Goal: Task Accomplishment & Management: Use online tool/utility

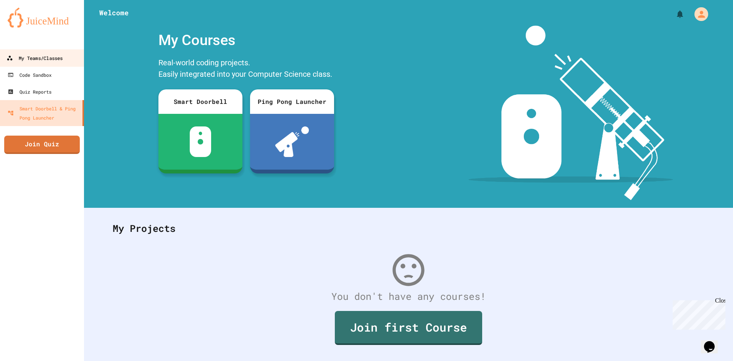
click at [16, 60] on div "My Teams/Classes" at bounding box center [34, 58] width 56 height 10
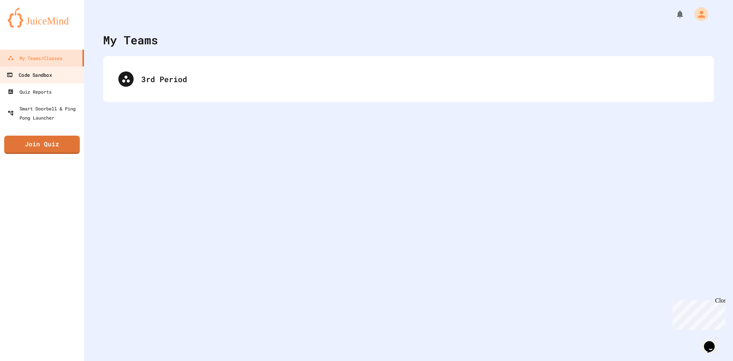
click at [40, 77] on div "Code Sandbox" at bounding box center [28, 75] width 45 height 10
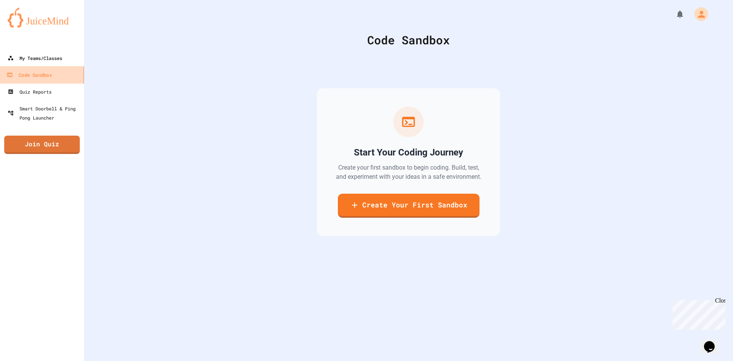
click at [49, 60] on div "My Teams/Classes" at bounding box center [35, 57] width 55 height 9
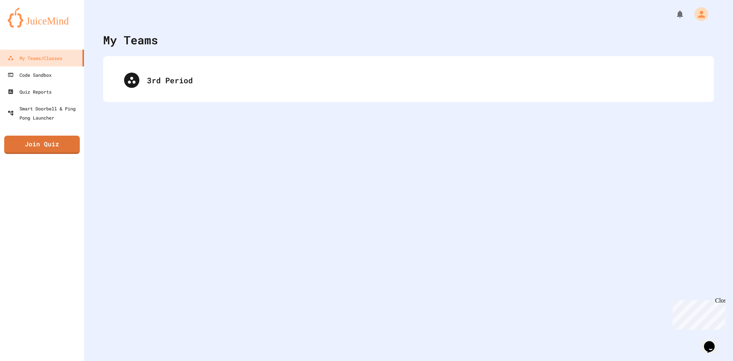
drag, startPoint x: 127, startPoint y: 75, endPoint x: 137, endPoint y: 78, distance: 10.4
click at [137, 78] on div "3rd Period" at bounding box center [408, 79] width 595 height 31
click at [140, 79] on div "3rd Period" at bounding box center [408, 79] width 595 height 31
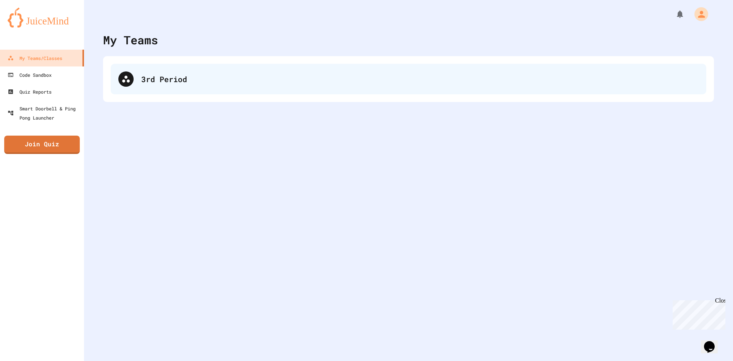
click at [156, 77] on div "3rd Period" at bounding box center [419, 78] width 557 height 11
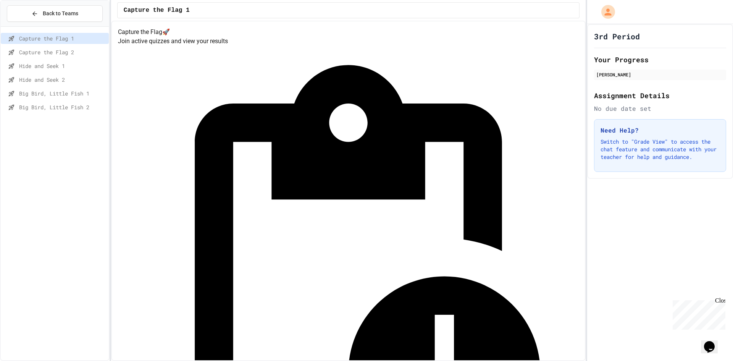
click at [67, 103] on div "Big Bird, Little Fish 2" at bounding box center [55, 106] width 108 height 11
click at [67, 89] on span "Big Bird, Little Fish 1" at bounding box center [62, 93] width 87 height 8
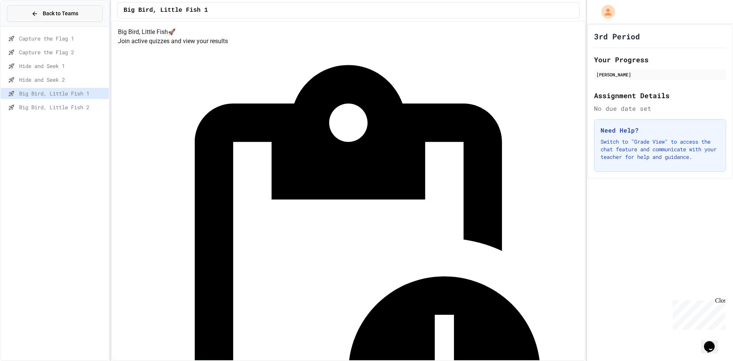
click at [77, 13] on span "Back to Teams" at bounding box center [60, 14] width 35 height 8
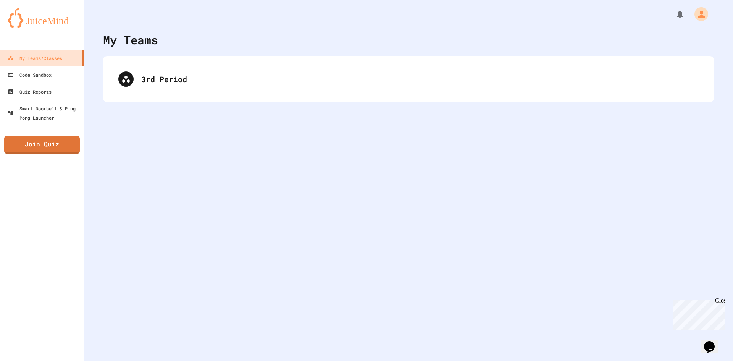
click at [162, 338] on div "My Teams 3rd Period" at bounding box center [408, 180] width 649 height 361
click at [60, 92] on link "Quiz Reports" at bounding box center [42, 91] width 87 height 17
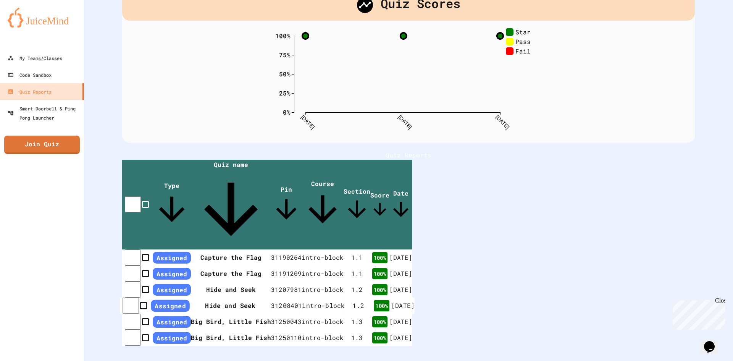
scroll to position [47, 0]
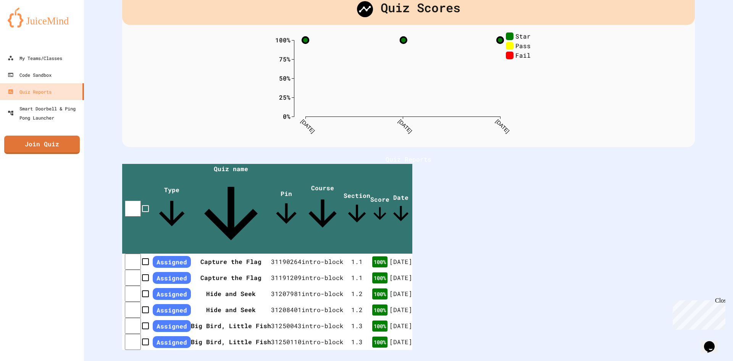
click at [716, 295] on div "Quiz Scores 0% 25% 50% 75% 100% 8/13/25 8/14/25 8/15/25 Star Pass Fail 100 % Bi…" at bounding box center [408, 170] width 649 height 435
drag, startPoint x: 1385, startPoint y: 593, endPoint x: 717, endPoint y: 298, distance: 730.5
click at [717, 298] on div "Close" at bounding box center [720, 302] width 10 height 10
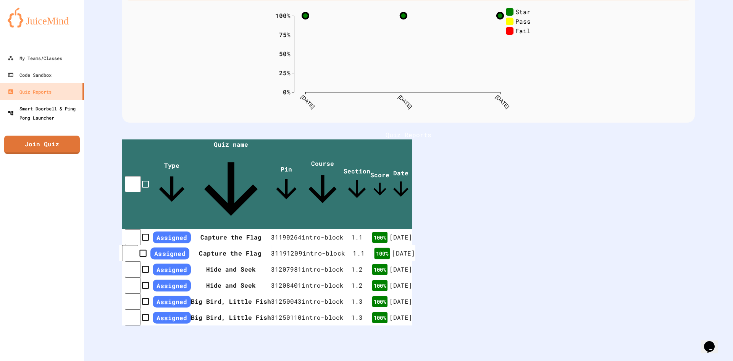
scroll to position [80, 0]
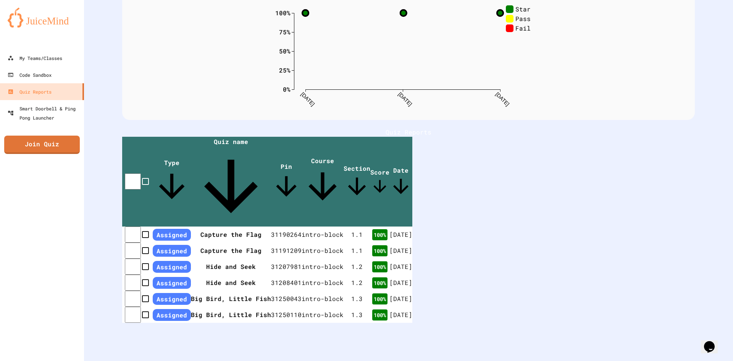
click at [15, 47] on div at bounding box center [42, 41] width 84 height 15
click at [14, 52] on link "My Teams/Classes" at bounding box center [42, 57] width 87 height 17
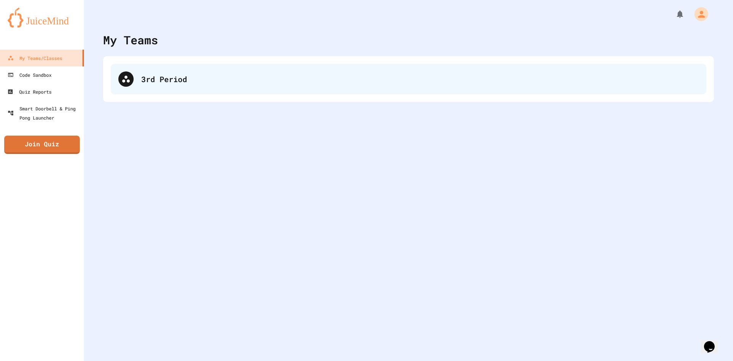
click at [206, 93] on div "3rd Period" at bounding box center [408, 79] width 595 height 31
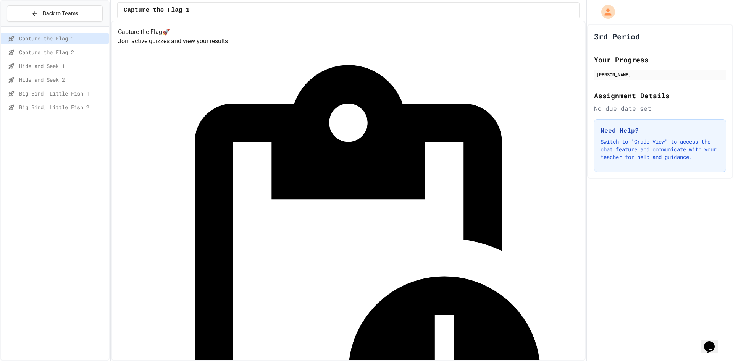
click at [41, 55] on span "Capture the Flag 2" at bounding box center [62, 52] width 87 height 8
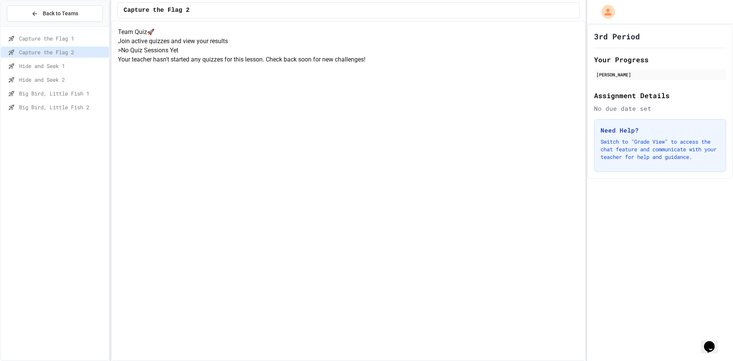
click at [40, 67] on span "Hide and Seek 1" at bounding box center [62, 66] width 87 height 8
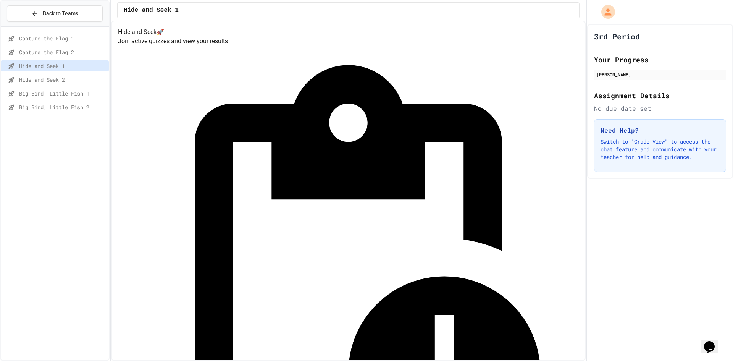
click at [49, 100] on div "Big Bird, Little Fish 1" at bounding box center [55, 95] width 108 height 14
click at [71, 95] on span "Big Bird, Little Fish 1" at bounding box center [62, 93] width 87 height 8
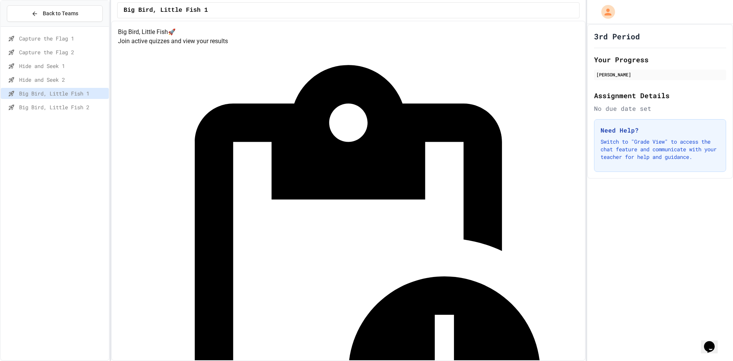
click at [72, 112] on div "Big Bird, Little Fish 2" at bounding box center [55, 106] width 108 height 11
click at [70, 94] on span "Big Bird, Little Fish 1" at bounding box center [62, 93] width 87 height 8
drag, startPoint x: 732, startPoint y: 34, endPoint x: 732, endPoint y: 51, distance: 16.8
click at [732, 50] on div "3rd Period Your Progress Camden Henry Assignment Details No due date set Need H…" at bounding box center [660, 101] width 146 height 155
drag, startPoint x: 732, startPoint y: 253, endPoint x: 728, endPoint y: 141, distance: 111.9
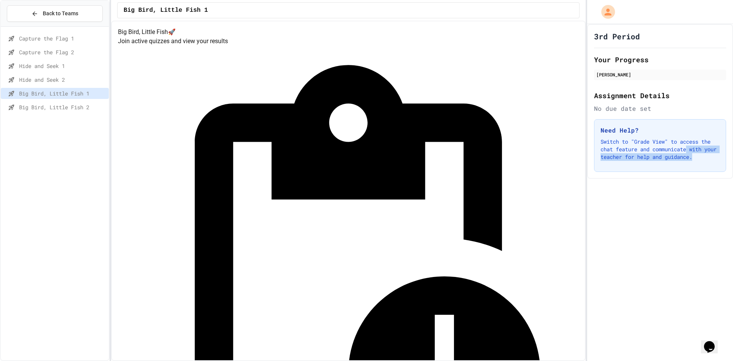
click at [731, 148] on div "3rd Period Your Progress Camden Henry Assignment Details No due date set Need H…" at bounding box center [660, 192] width 146 height 336
click at [695, 179] on div "3rd Period Your Progress Camden Henry Assignment Details No due date set Need H…" at bounding box center [660, 101] width 146 height 155
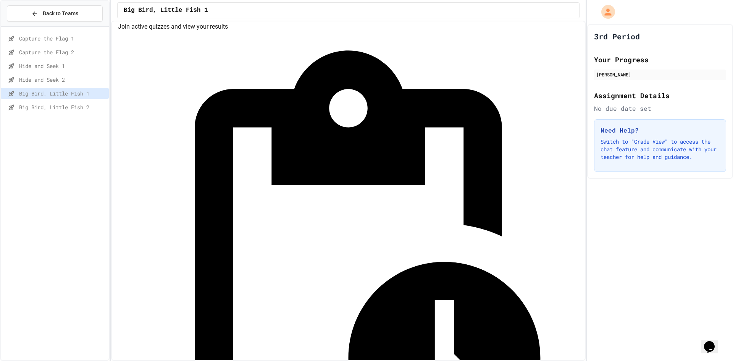
click at [79, 108] on span "Big Bird, Little Fish 2" at bounding box center [62, 107] width 87 height 8
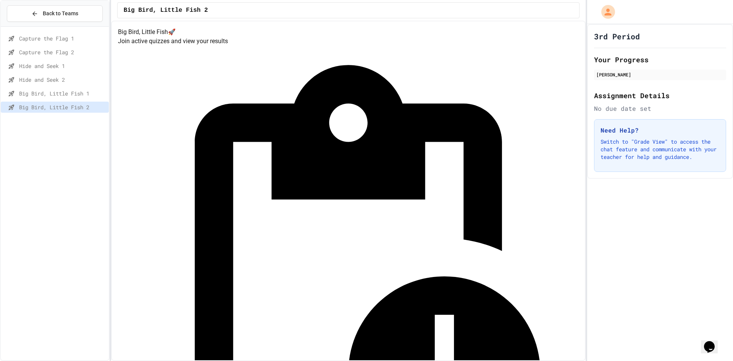
click at [88, 40] on span "Capture the Flag 1" at bounding box center [62, 38] width 87 height 8
click at [85, 67] on span "Hide and Seek 1" at bounding box center [62, 66] width 87 height 8
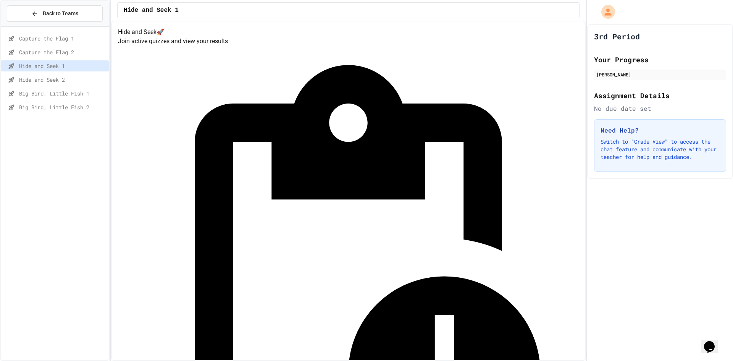
click at [81, 97] on div "Big Bird, Little Fish 1" at bounding box center [55, 93] width 108 height 11
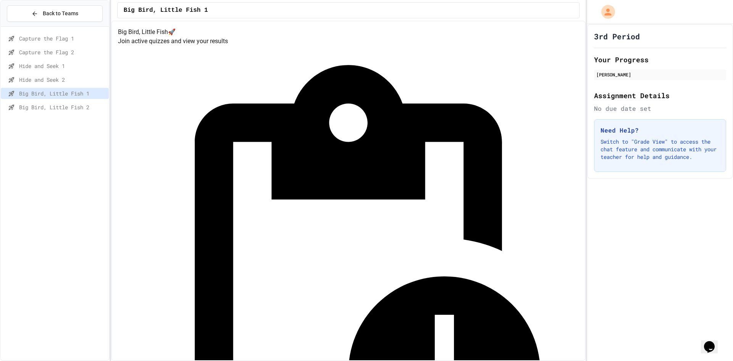
click at [79, 105] on span "Big Bird, Little Fish 2" at bounding box center [62, 107] width 87 height 8
drag, startPoint x: 86, startPoint y: 89, endPoint x: 79, endPoint y: 96, distance: 9.7
click at [79, 96] on div "Big Bird, Little Fish 1" at bounding box center [55, 93] width 108 height 11
click at [82, 86] on div "Hide and Seek 2" at bounding box center [55, 81] width 108 height 14
drag, startPoint x: 82, startPoint y: 86, endPoint x: 70, endPoint y: 89, distance: 12.3
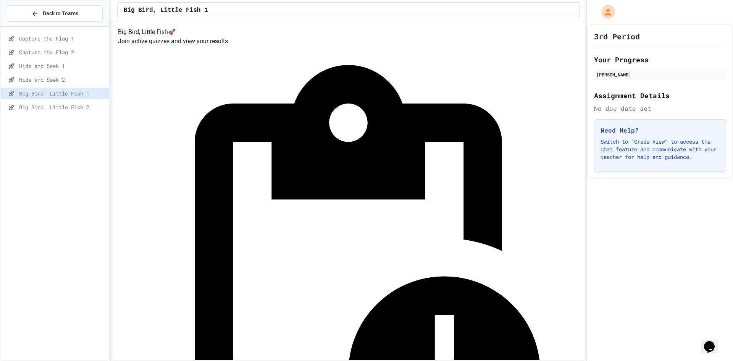
click at [71, 90] on div "Capture the Flag 1 Capture the Flag 2 Hide and Seek 1 Hide and Seek 2 Big Bird,…" at bounding box center [55, 74] width 108 height 89
click at [75, 61] on div "Hide and Seek 1" at bounding box center [55, 65] width 108 height 11
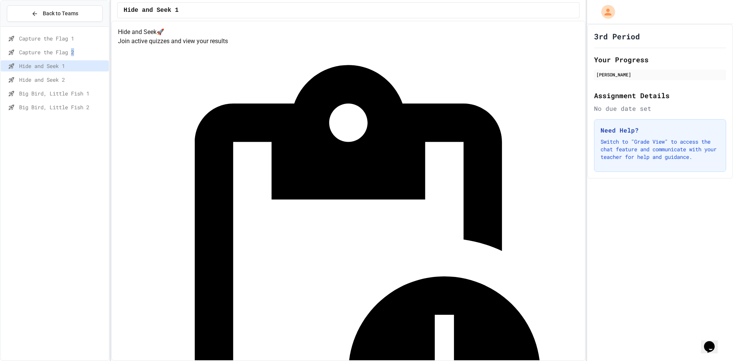
click at [75, 53] on span "Capture the Flag 2" at bounding box center [62, 52] width 87 height 8
click at [59, 70] on div "Hide and Seek 1" at bounding box center [55, 65] width 108 height 11
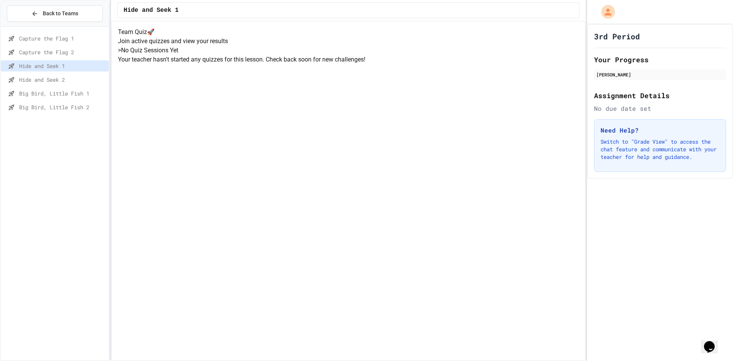
click at [59, 80] on span "Hide and Seek 2" at bounding box center [62, 80] width 87 height 8
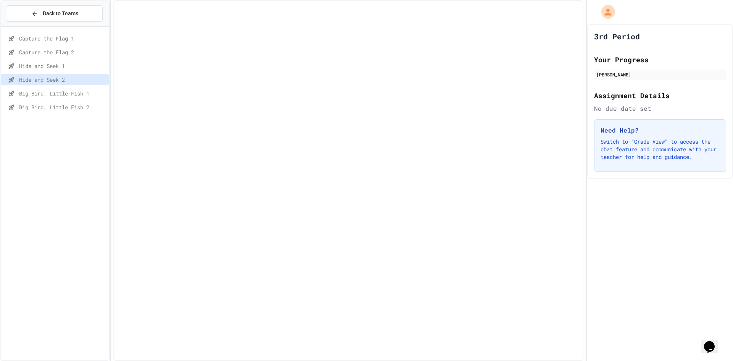
click at [56, 100] on div "Big Bird, Little Fish 1" at bounding box center [55, 95] width 108 height 14
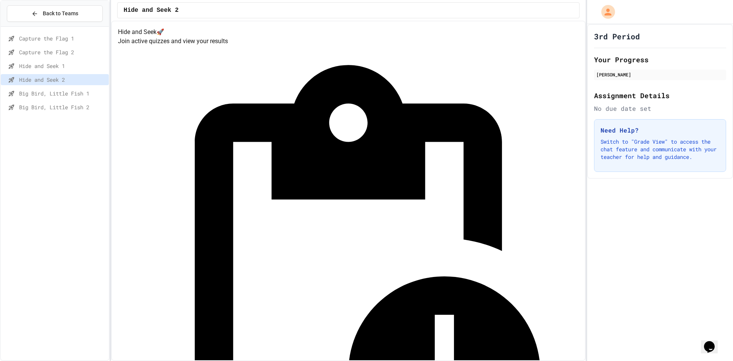
click at [50, 108] on span "Big Bird, Little Fish 2" at bounding box center [62, 107] width 87 height 8
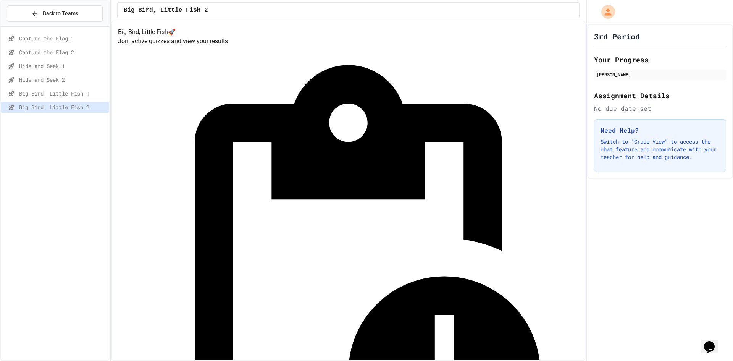
click at [55, 124] on div "Capture the Flag 1 Capture the Flag 2 Hide and Seek 1 Hide and Seek 2 Big Bird,…" at bounding box center [55, 193] width 108 height 327
drag, startPoint x: 441, startPoint y: 51, endPoint x: 182, endPoint y: 29, distance: 260.0
click at [188, 24] on div "Big Bird, Little Fish 🚀 Join active quizzes and view your results Quiz in Progr…" at bounding box center [348, 191] width 474 height 340
click at [30, 92] on span "Big Bird, Little Fish 1" at bounding box center [62, 93] width 87 height 8
drag, startPoint x: 34, startPoint y: 87, endPoint x: 38, endPoint y: 82, distance: 6.2
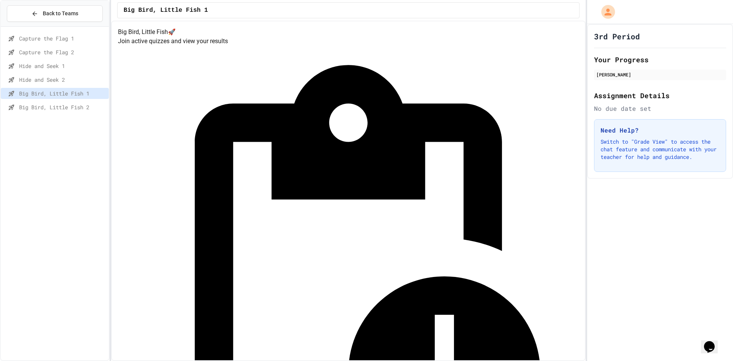
click at [34, 85] on div "Hide and Seek 2" at bounding box center [55, 81] width 108 height 14
click at [34, 82] on span "Hide and Seek 2" at bounding box center [62, 80] width 87 height 8
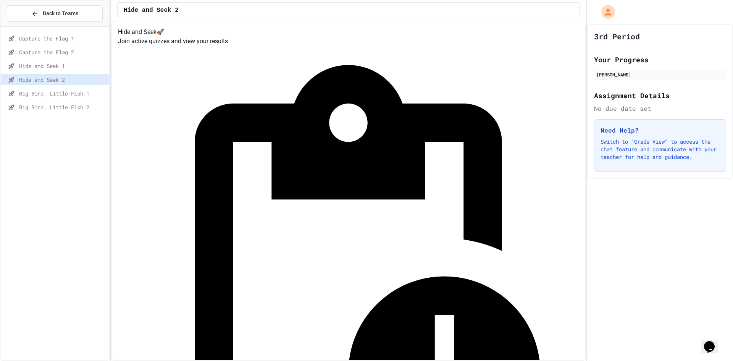
click at [45, 65] on span "Hide and Seek 1" at bounding box center [62, 66] width 87 height 8
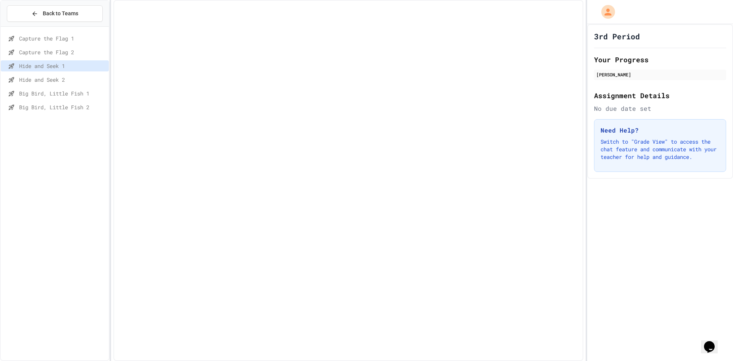
click at [58, 46] on div "Capture the Flag 1" at bounding box center [55, 40] width 108 height 14
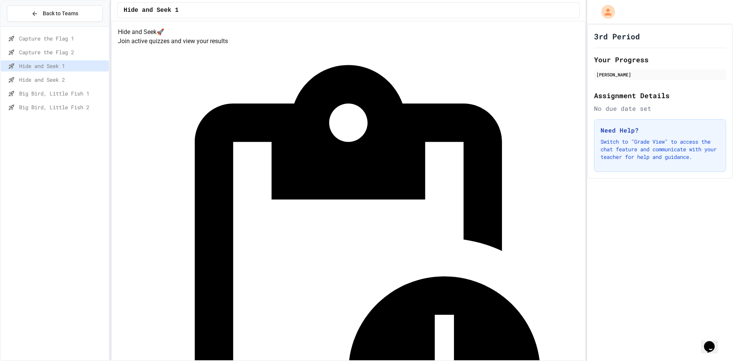
click at [64, 33] on div "Capture the Flag 1" at bounding box center [55, 38] width 108 height 11
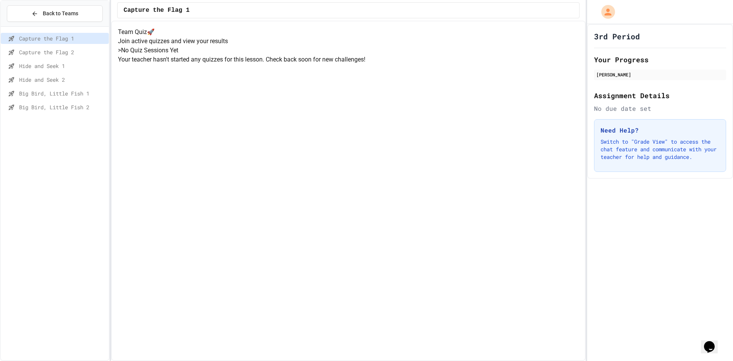
click at [58, 47] on div "Capture the Flag 2" at bounding box center [55, 52] width 108 height 11
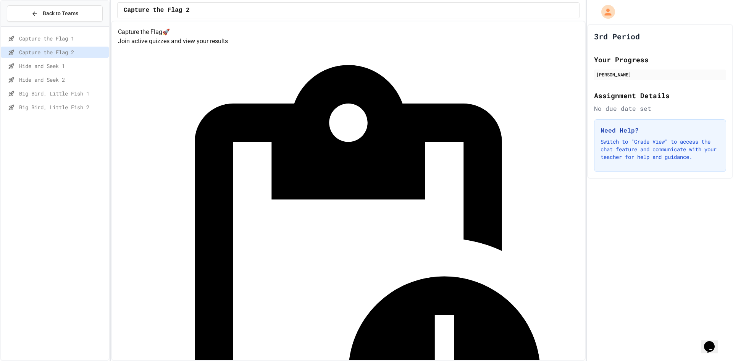
click at [56, 63] on span "Hide and Seek 1" at bounding box center [62, 66] width 87 height 8
drag, startPoint x: 56, startPoint y: 79, endPoint x: 53, endPoint y: 82, distance: 4.6
click at [53, 82] on span "Hide and Seek 2" at bounding box center [62, 80] width 87 height 8
click at [54, 82] on span "Hide and Seek 2" at bounding box center [62, 80] width 87 height 8
click at [45, 105] on span "Big Bird, Little Fish 2" at bounding box center [62, 107] width 87 height 8
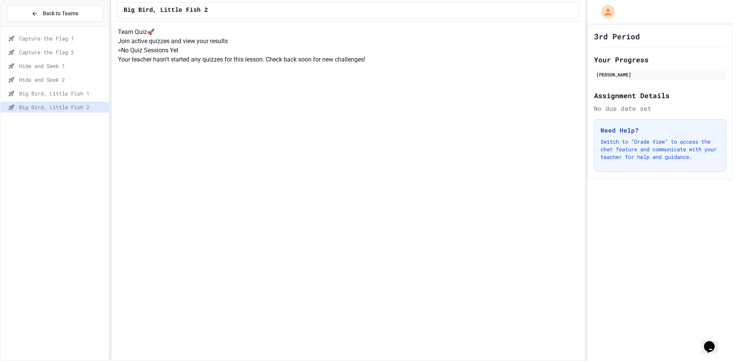
click at [56, 90] on span "Big Bird, Little Fish 1" at bounding box center [62, 93] width 87 height 8
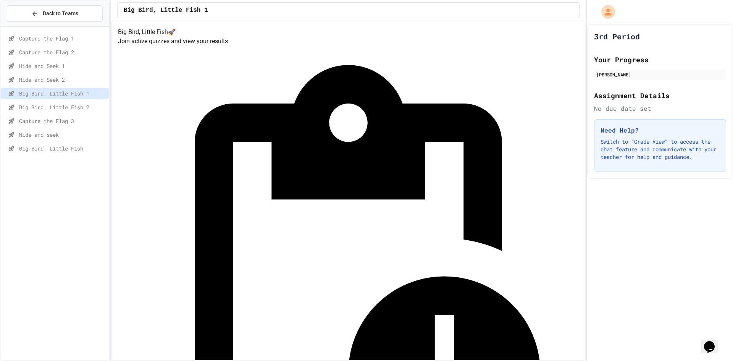
click at [68, 120] on span "Capture the Flag 3" at bounding box center [62, 121] width 87 height 8
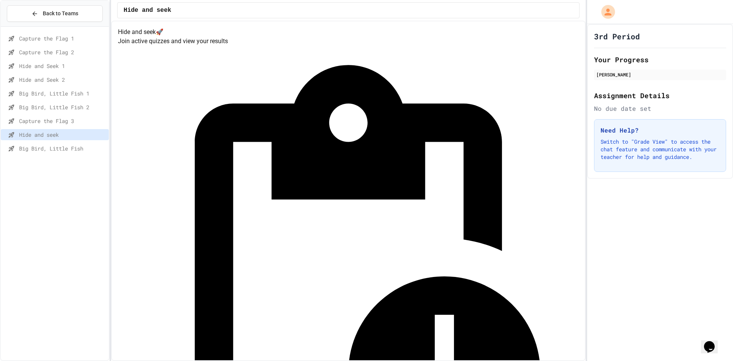
click at [83, 121] on span "Capture the Flag 3" at bounding box center [62, 121] width 87 height 8
click at [458, 86] on div "Quiz in Progress! Started 8/26/2025 Join Quiz Now" at bounding box center [348, 290] width 460 height 488
drag, startPoint x: 461, startPoint y: 97, endPoint x: 458, endPoint y: 76, distance: 21.6
click at [455, 85] on div "Quiz in Progress! Started 8/26/2025 Join Quiz Now" at bounding box center [348, 290] width 460 height 488
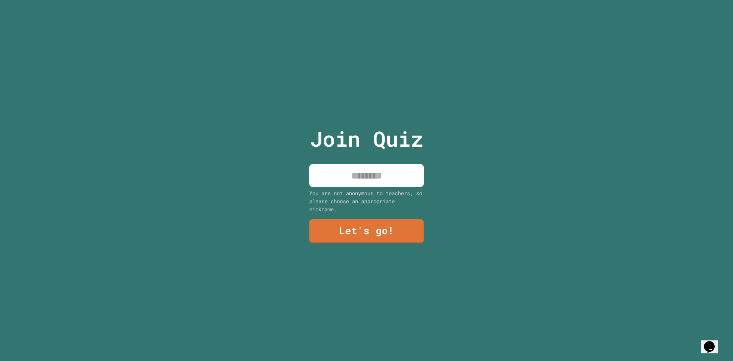
click at [356, 164] on input at bounding box center [366, 175] width 114 height 23
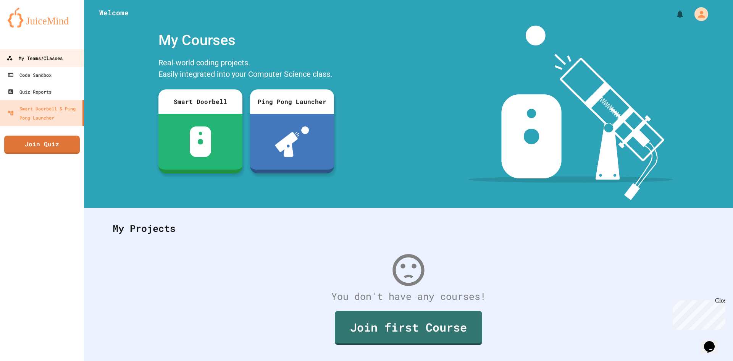
click at [32, 60] on div "My Teams/Classes" at bounding box center [34, 58] width 56 height 10
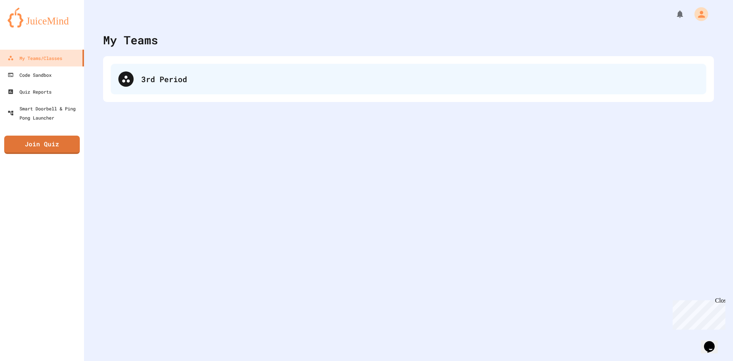
click at [157, 69] on div "3rd Period" at bounding box center [408, 79] width 595 height 31
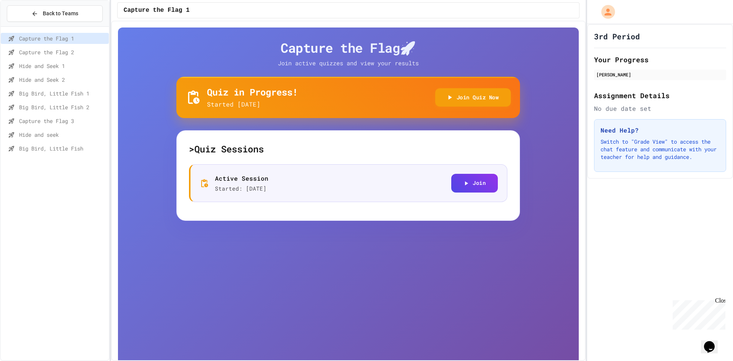
click at [73, 79] on span "Hide and Seek 2" at bounding box center [62, 80] width 87 height 8
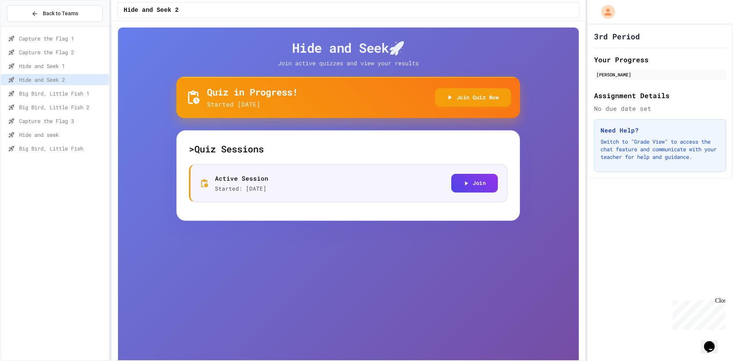
click at [73, 122] on span "Capture the Flag 3" at bounding box center [62, 121] width 87 height 8
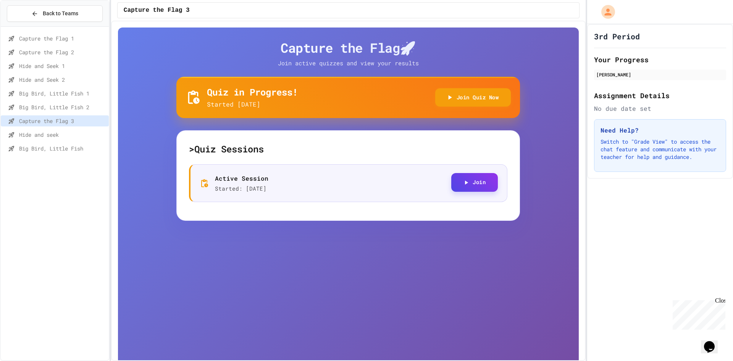
click at [462, 185] on icon "button" at bounding box center [465, 182] width 7 height 7
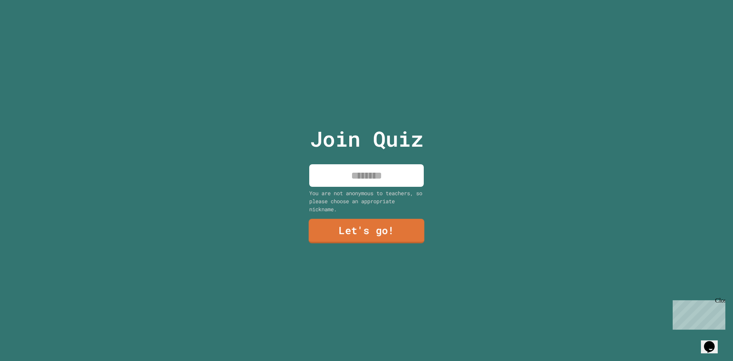
click at [390, 164] on input at bounding box center [366, 175] width 114 height 23
type input "*"
type input "**********"
click at [369, 226] on link "Let's go!" at bounding box center [366, 229] width 111 height 25
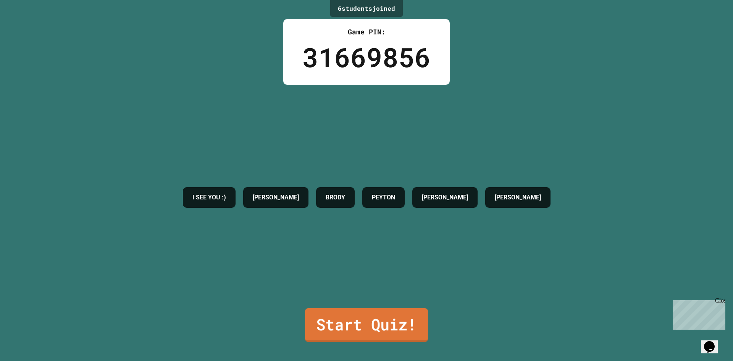
click at [383, 321] on link "Start Quiz!" at bounding box center [366, 325] width 123 height 34
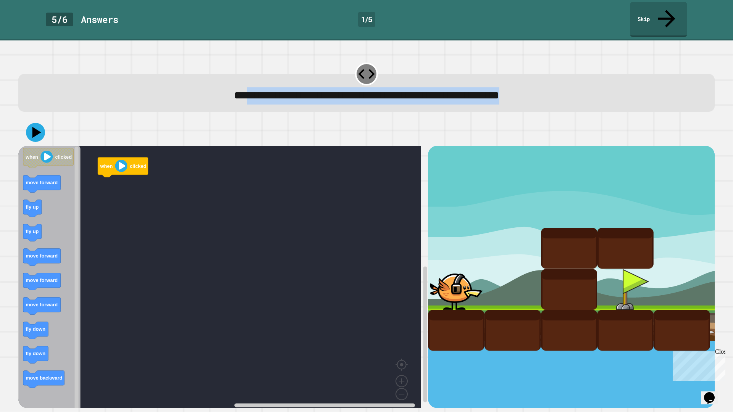
drag, startPoint x: 217, startPoint y: 80, endPoint x: 673, endPoint y: 96, distance: 456.6
click at [673, 96] on div "**********" at bounding box center [365, 85] width 703 height 60
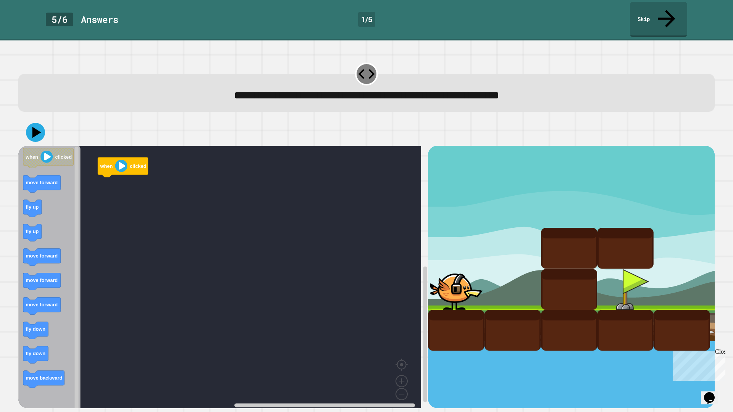
drag, startPoint x: 627, startPoint y: 182, endPoint x: 632, endPoint y: 179, distance: 5.8
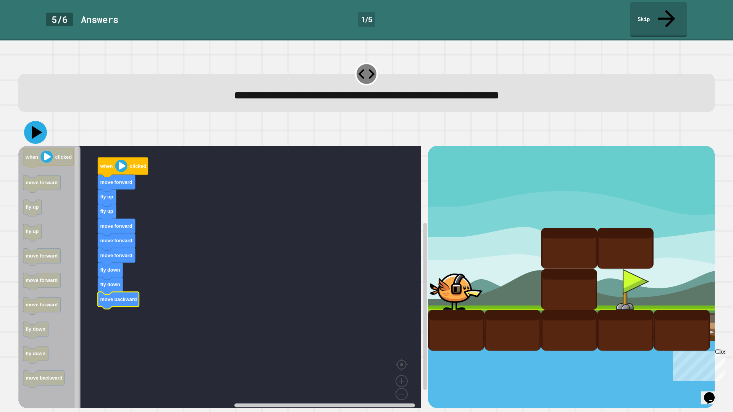
click at [35, 126] on icon at bounding box center [37, 132] width 11 height 13
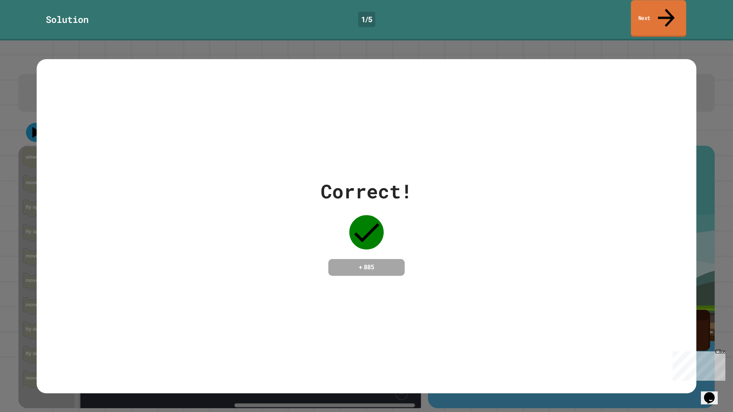
click at [673, 13] on link "Next" at bounding box center [658, 18] width 55 height 37
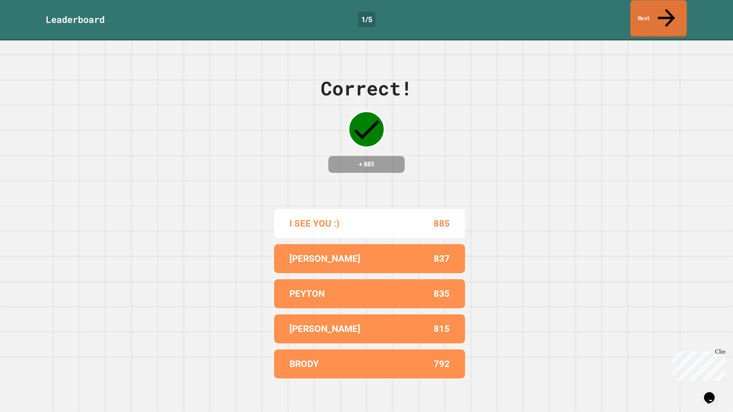
click at [657, 14] on link "Next" at bounding box center [658, 18] width 56 height 37
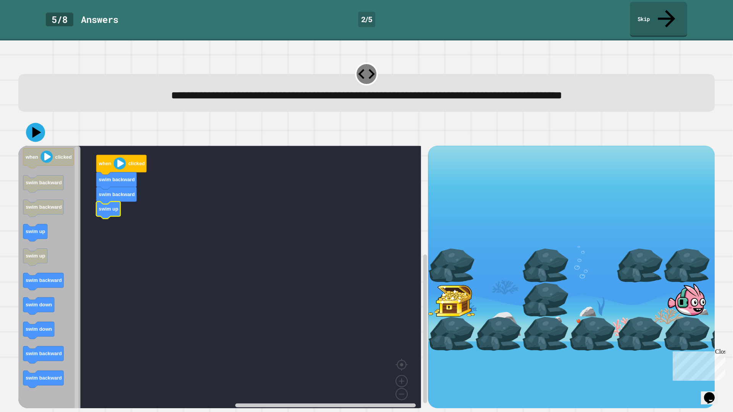
click at [79, 229] on div "when clicked swim backward swim backward swim up when clicked swim backward swi…" at bounding box center [222, 277] width 409 height 262
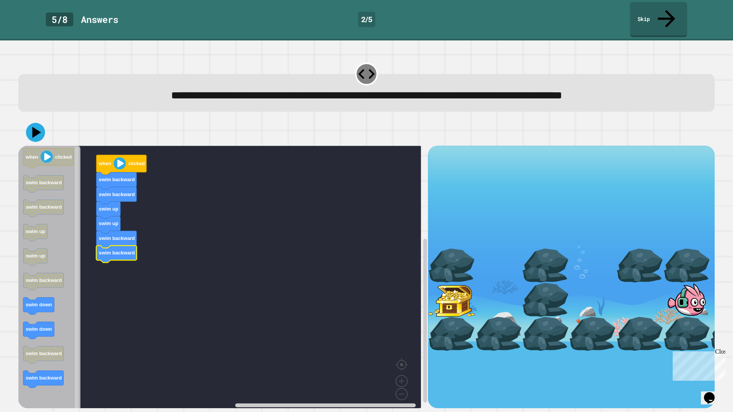
click at [40, 292] on g "when clicked swim backward swim backward swim up swim up swim backward swim dow…" at bounding box center [48, 268] width 50 height 240
click at [66, 286] on icon "Blockly Workspace" at bounding box center [49, 280] width 62 height 268
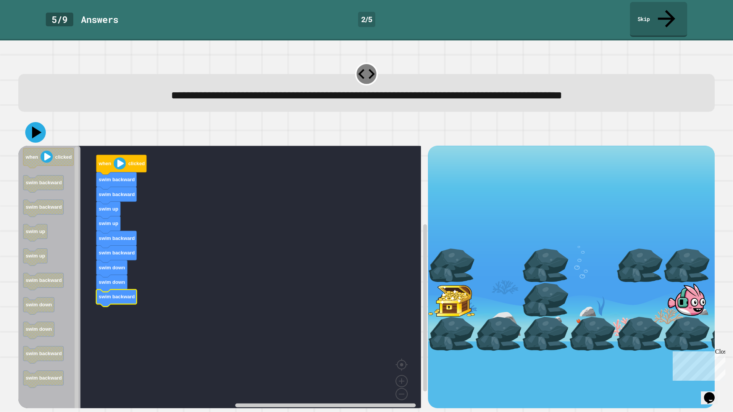
click at [41, 122] on icon at bounding box center [35, 132] width 21 height 21
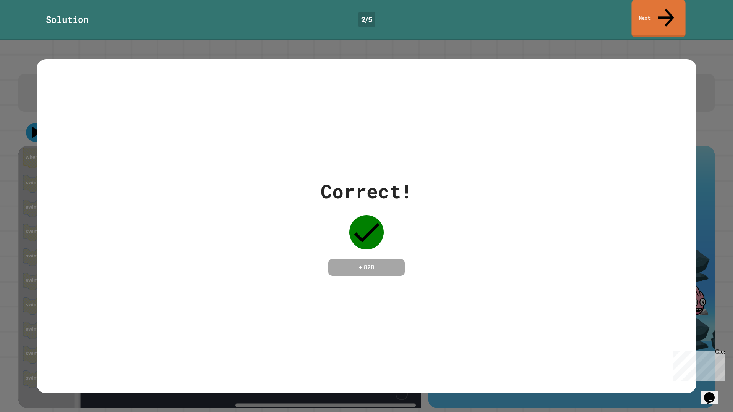
click at [661, 14] on link "Next" at bounding box center [658, 18] width 54 height 37
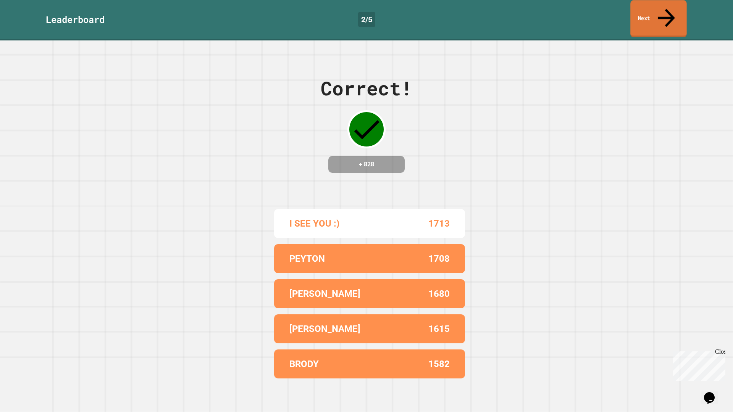
click at [675, 22] on div "Leaderboard 2 / 5 Next" at bounding box center [366, 20] width 733 height 40
click at [676, 11] on link "Next" at bounding box center [658, 18] width 57 height 37
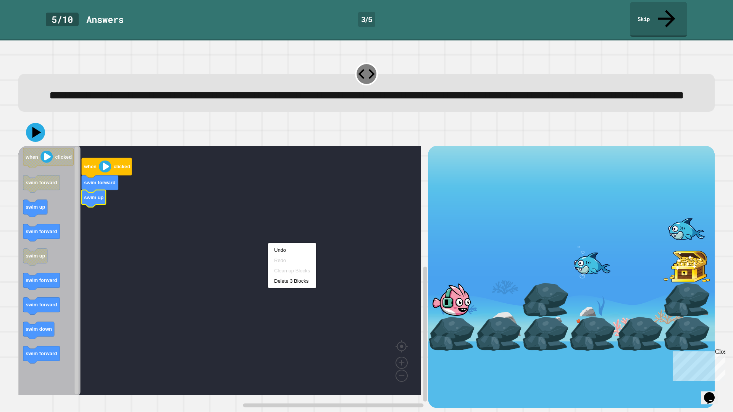
click at [86, 291] on rect "Blockly Workspace" at bounding box center [219, 271] width 402 height 250
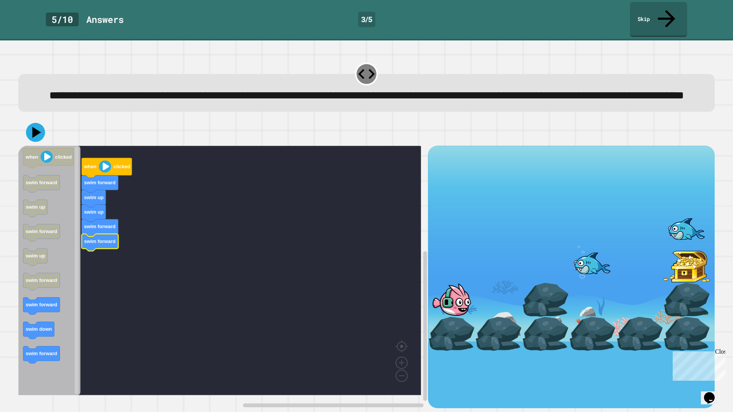
click at [64, 299] on icon "Blockly Workspace" at bounding box center [49, 271] width 62 height 250
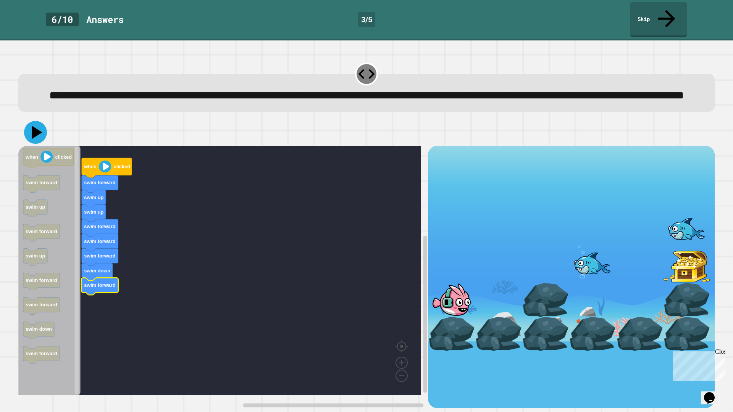
click at [40, 138] on icon at bounding box center [35, 132] width 23 height 23
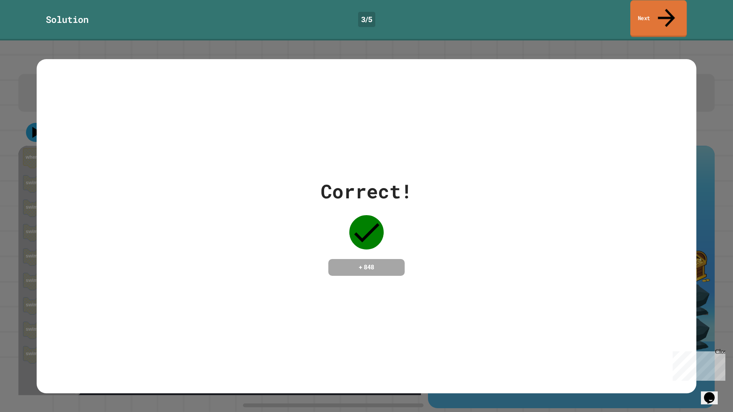
click at [660, 8] on link "Next" at bounding box center [658, 18] width 56 height 37
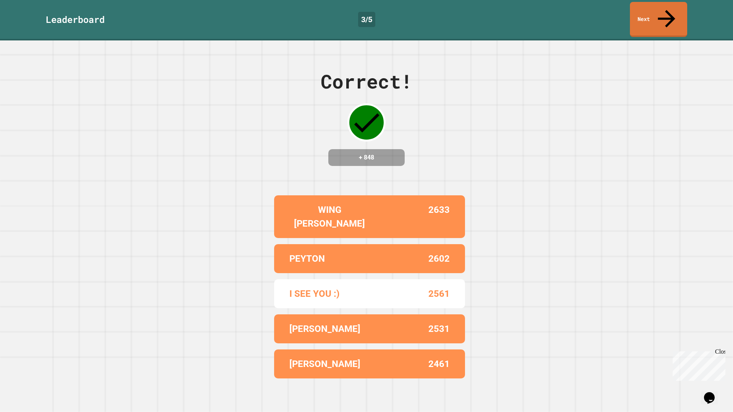
click at [641, 40] on div "Correct! + 848 WING GASTER 2633 PEYTON 2602 I SEE YOU :) 2561 SOPHIE 2531 ADAM …" at bounding box center [366, 226] width 733 height 372
drag, startPoint x: 640, startPoint y: 10, endPoint x: 654, endPoint y: 33, distance: 26.7
click at [639, 10] on link "Next" at bounding box center [657, 19] width 57 height 35
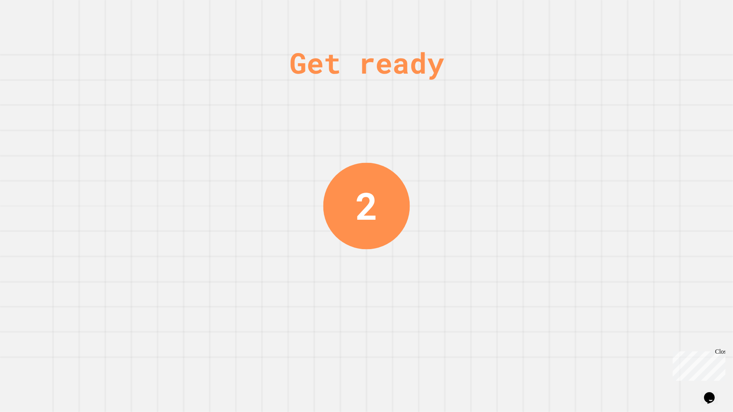
click at [722, 354] on div "Close" at bounding box center [720, 353] width 10 height 10
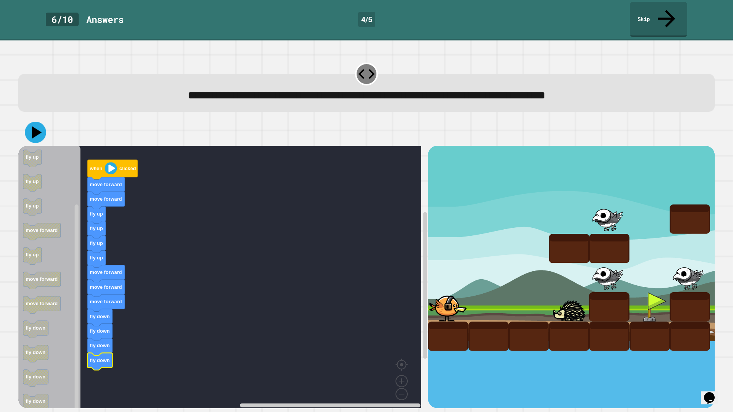
drag, startPoint x: 28, startPoint y: 113, endPoint x: 32, endPoint y: 115, distance: 3.9
click at [30, 122] on icon at bounding box center [35, 132] width 21 height 21
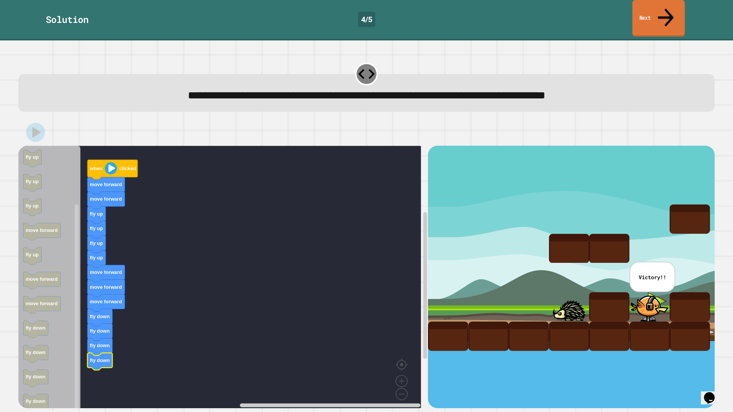
click at [663, 15] on link "Next" at bounding box center [658, 18] width 52 height 37
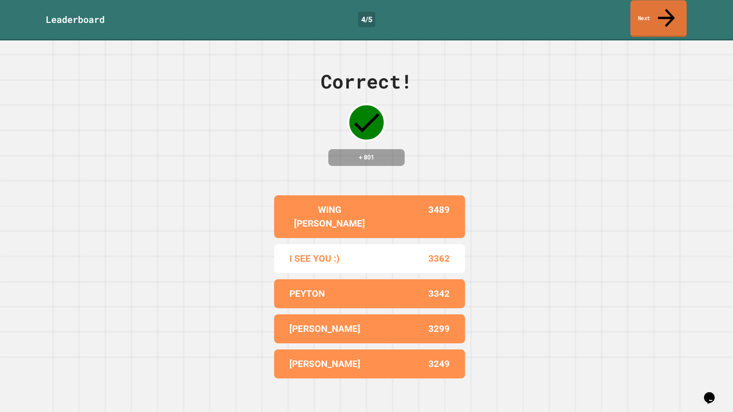
click at [645, 6] on link "Next" at bounding box center [658, 18] width 56 height 37
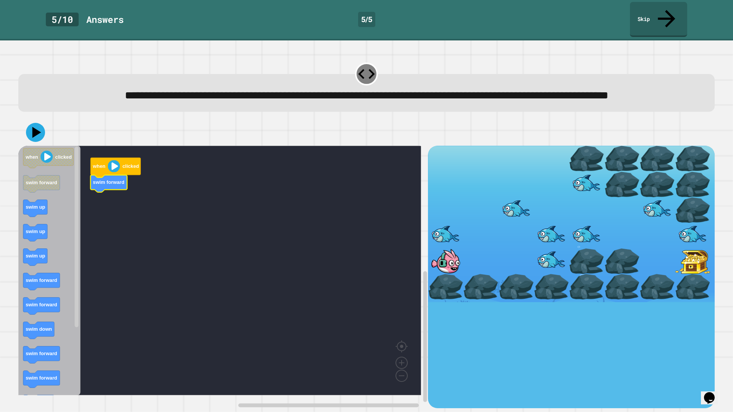
click at [37, 214] on icon "Blockly Workspace" at bounding box center [49, 271] width 62 height 250
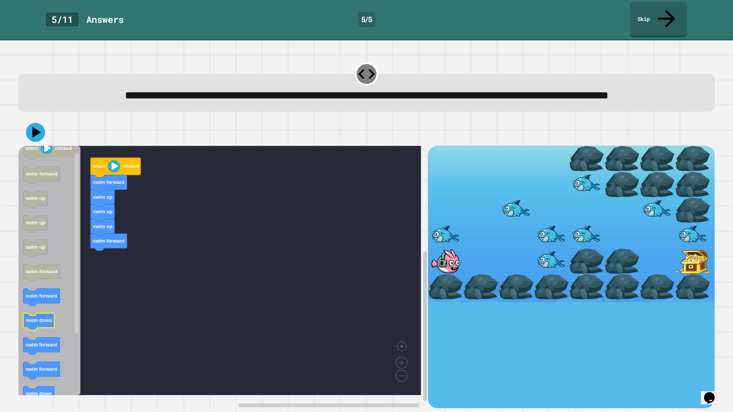
click at [49, 325] on icon "Blockly Workspace" at bounding box center [49, 271] width 62 height 250
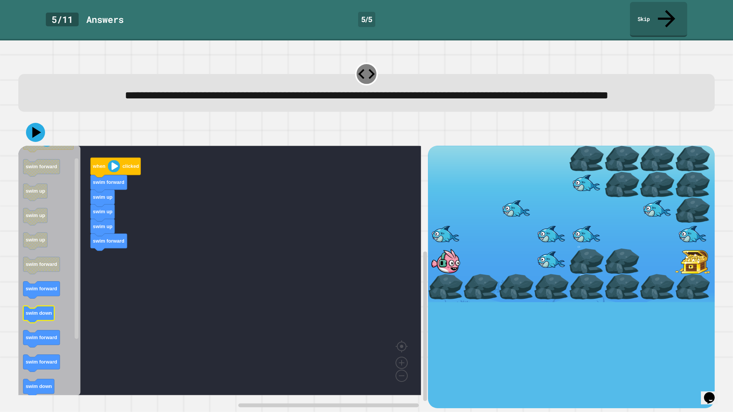
click at [50, 322] on icon "Blockly Workspace" at bounding box center [38, 314] width 31 height 17
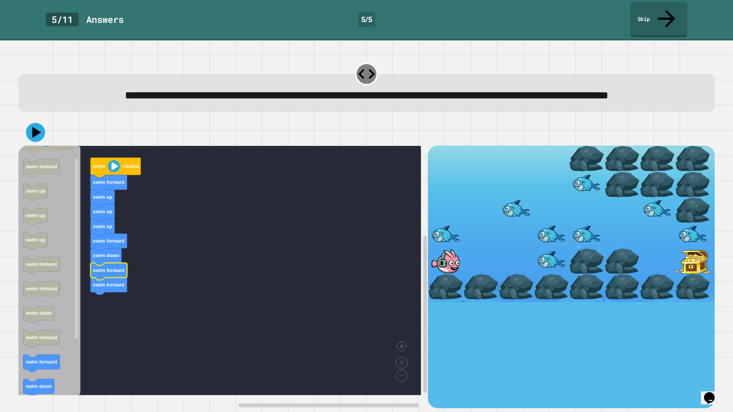
drag, startPoint x: 542, startPoint y: 205, endPoint x: 557, endPoint y: 209, distance: 16.1
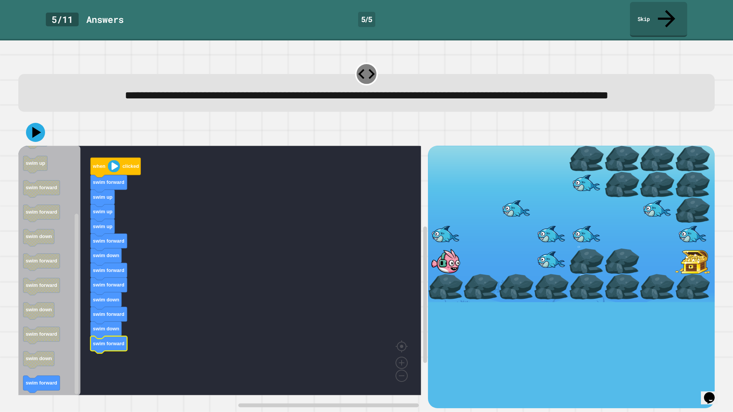
click at [27, 134] on icon at bounding box center [35, 132] width 19 height 19
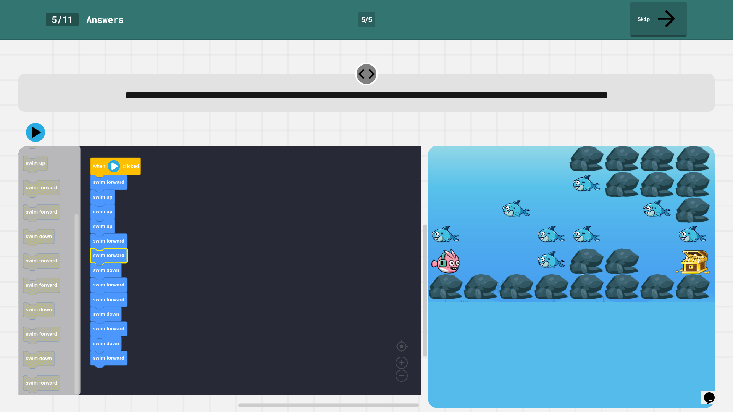
click at [22, 131] on div at bounding box center [366, 132] width 696 height 27
click at [36, 132] on div at bounding box center [366, 132] width 696 height 27
click at [46, 138] on div at bounding box center [366, 132] width 696 height 27
drag, startPoint x: 43, startPoint y: 138, endPoint x: 115, endPoint y: 119, distance: 74.7
click at [48, 137] on div at bounding box center [366, 132] width 696 height 27
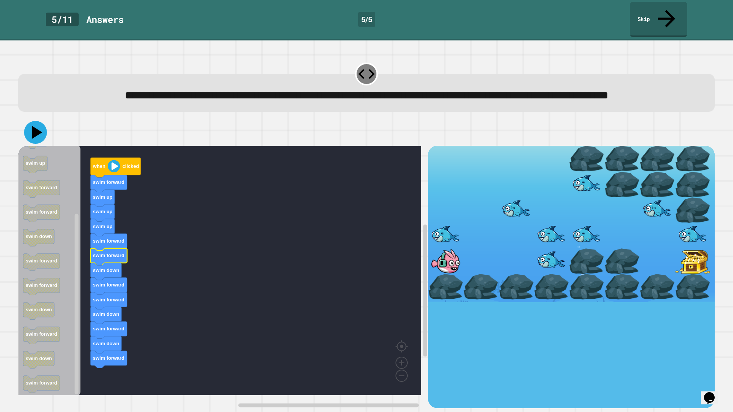
click at [115, 119] on div "when clicked swim forward swim up swim up swim up swim forward swim forward swi…" at bounding box center [365, 264] width 703 height 296
drag, startPoint x: 24, startPoint y: 140, endPoint x: 25, endPoint y: 130, distance: 9.6
click at [25, 130] on div at bounding box center [366, 132] width 696 height 27
click at [26, 130] on div at bounding box center [366, 132] width 696 height 27
click at [33, 137] on icon at bounding box center [35, 132] width 21 height 21
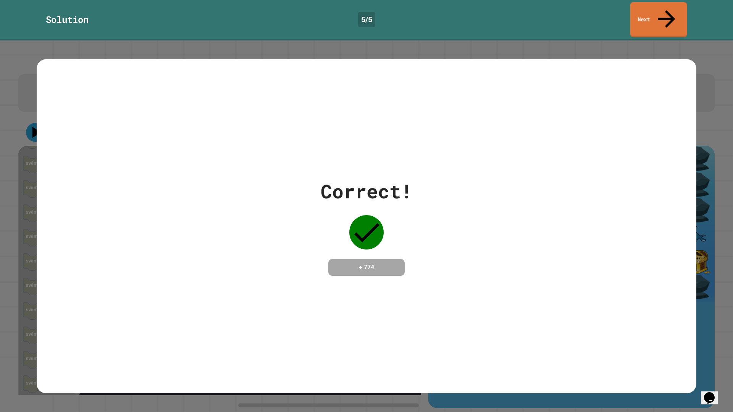
drag, startPoint x: 645, startPoint y: 28, endPoint x: 645, endPoint y: 0, distance: 27.9
click at [645, 0] on div "**********" at bounding box center [366, 206] width 733 height 412
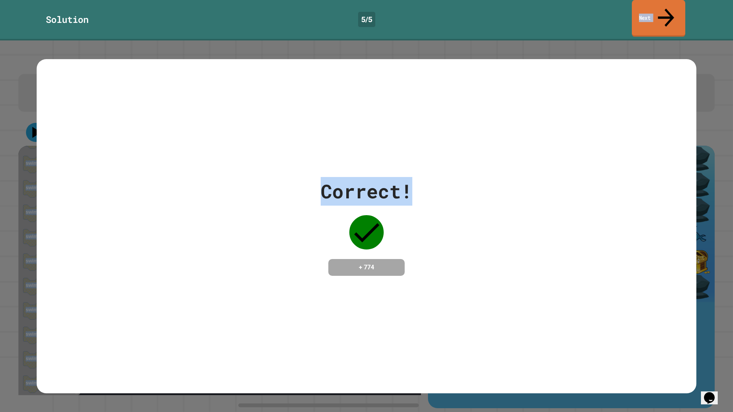
click at [644, 6] on link "Next" at bounding box center [657, 18] width 53 height 37
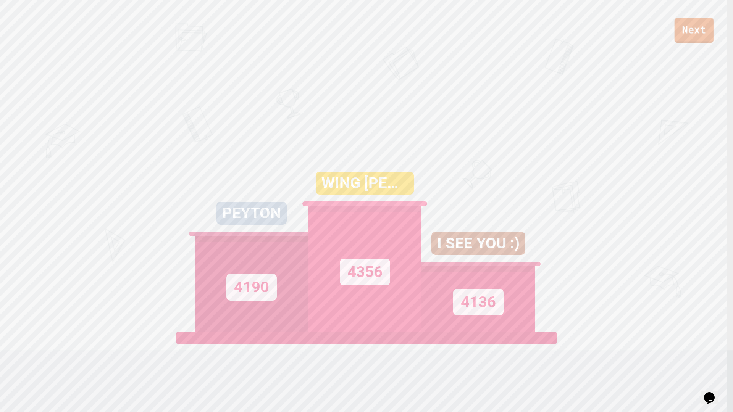
click at [687, 25] on link "Next" at bounding box center [693, 30] width 39 height 25
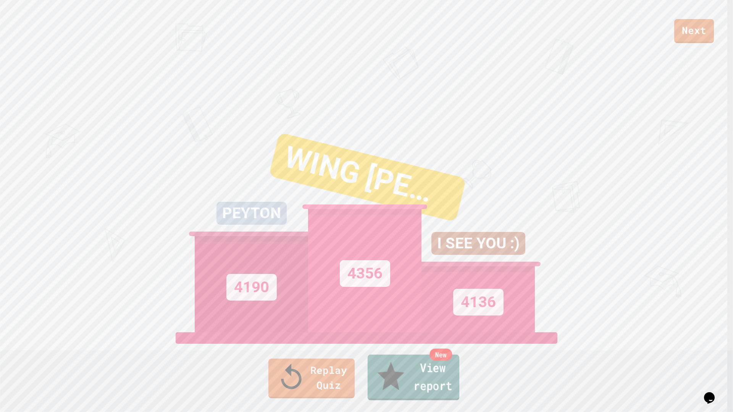
click at [448, 360] on div "New" at bounding box center [440, 355] width 23 height 12
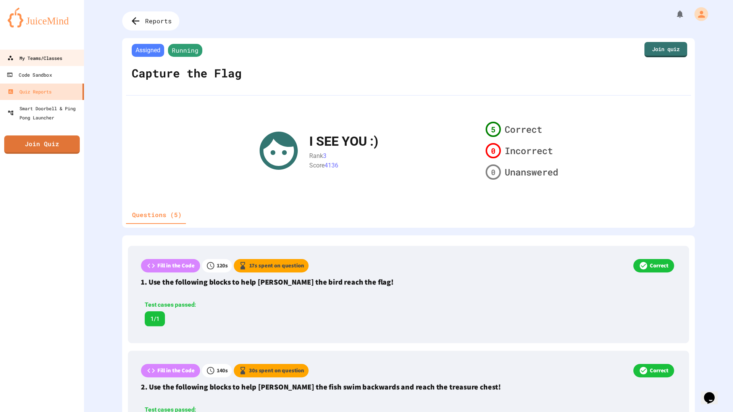
click at [41, 59] on div "My Teams/Classes" at bounding box center [34, 57] width 55 height 9
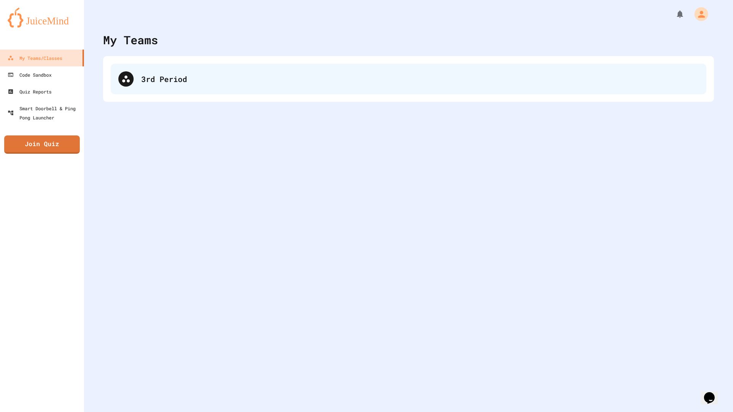
click at [131, 84] on div at bounding box center [125, 78] width 15 height 15
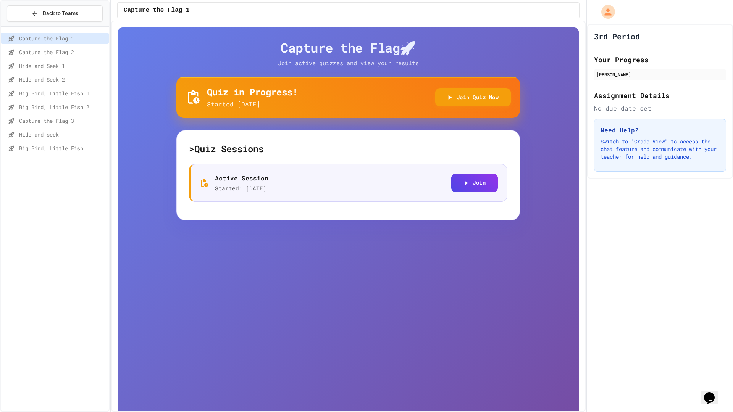
click at [53, 132] on span "Hide and seek" at bounding box center [62, 134] width 87 height 8
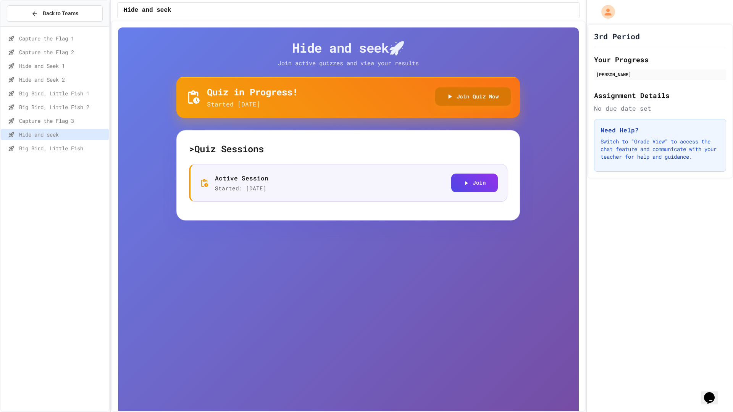
click at [482, 92] on button "Join Quiz Now" at bounding box center [473, 96] width 76 height 19
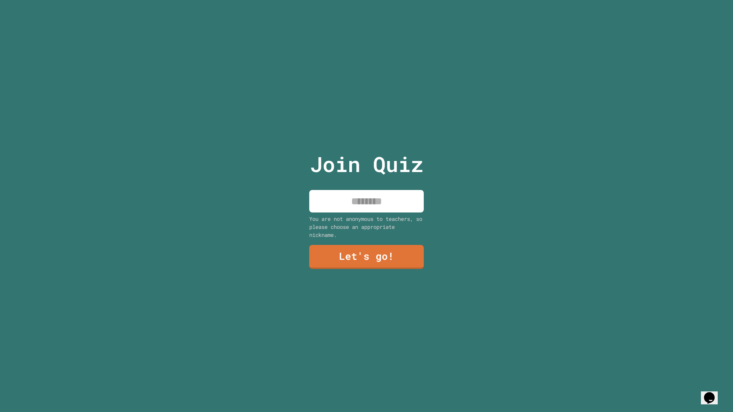
click at [404, 203] on input at bounding box center [366, 201] width 114 height 23
type input "*"
type input "********"
click at [411, 257] on link "Let's go!" at bounding box center [366, 255] width 104 height 25
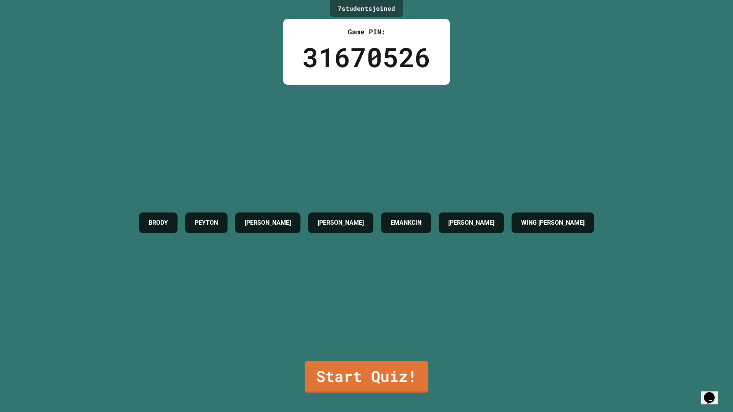
click at [355, 351] on div "[PERSON_NAME] [PERSON_NAME] EMANKCIN [PERSON_NAME] [PERSON_NAME]" at bounding box center [366, 223] width 462 height 276
click at [352, 367] on link "Start Quiz!" at bounding box center [366, 376] width 123 height 34
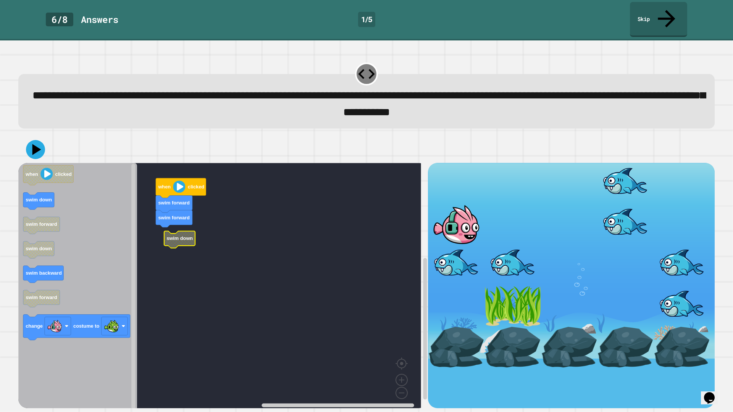
click at [168, 222] on g "when clicked swim forward swim forward swim down" at bounding box center [225, 288] width 414 height 250
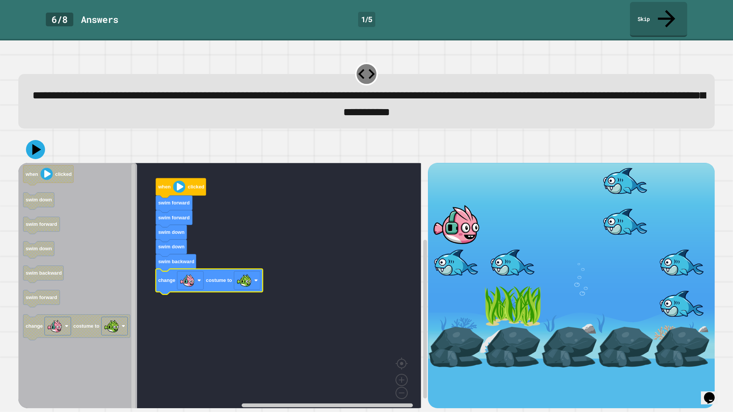
click at [42, 143] on div at bounding box center [366, 149] width 696 height 27
click at [37, 138] on icon at bounding box center [35, 149] width 23 height 23
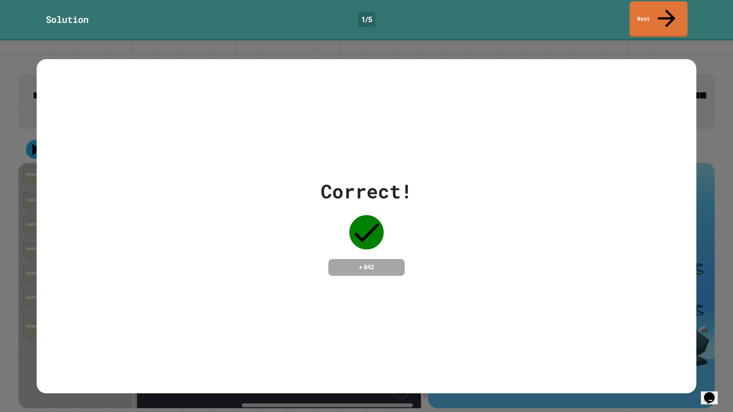
click at [681, 3] on link "Next" at bounding box center [658, 19] width 58 height 36
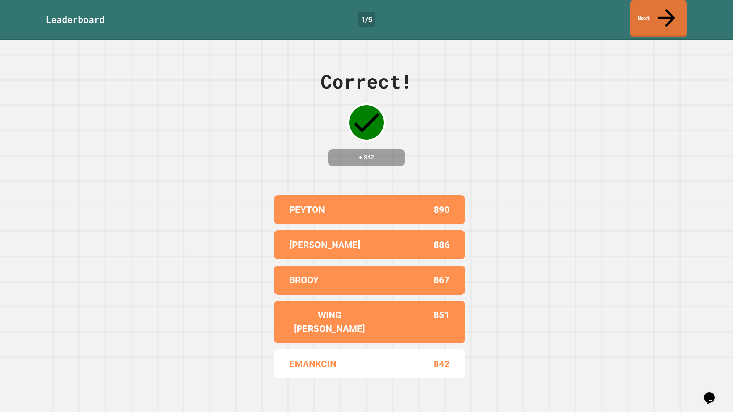
click at [646, 14] on link "Next" at bounding box center [658, 18] width 57 height 37
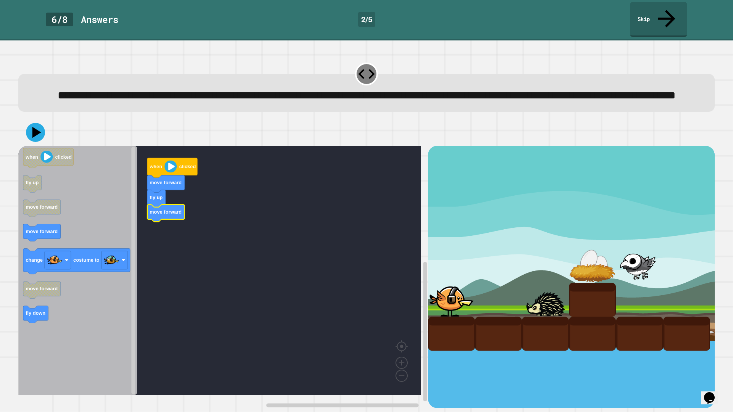
click at [55, 235] on icon "when clicked fly up move forward move forward change costume to move forward fl…" at bounding box center [77, 271] width 119 height 250
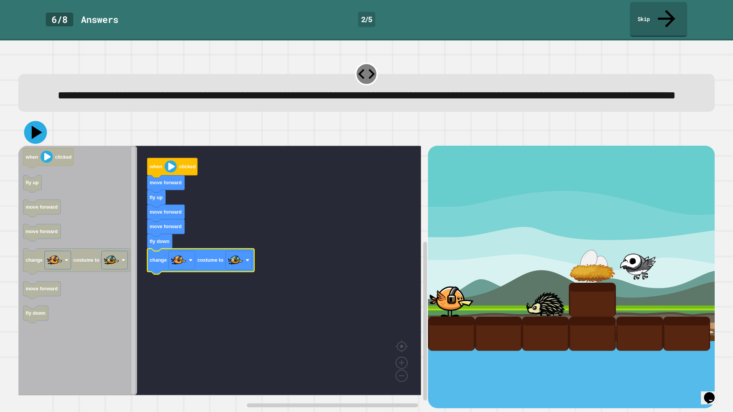
click at [43, 139] on icon at bounding box center [35, 132] width 23 height 23
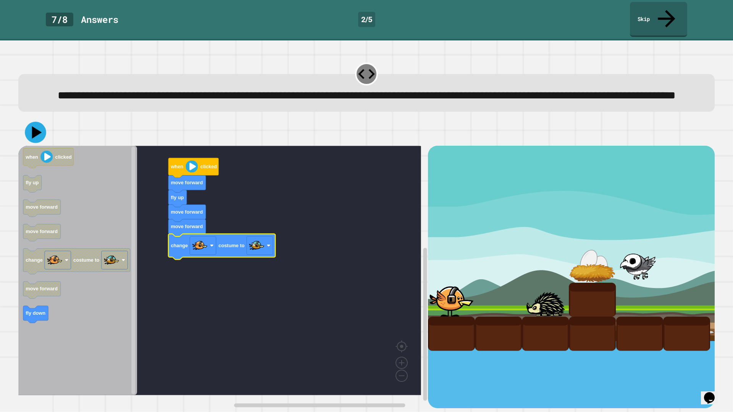
click at [36, 127] on icon at bounding box center [35, 132] width 21 height 21
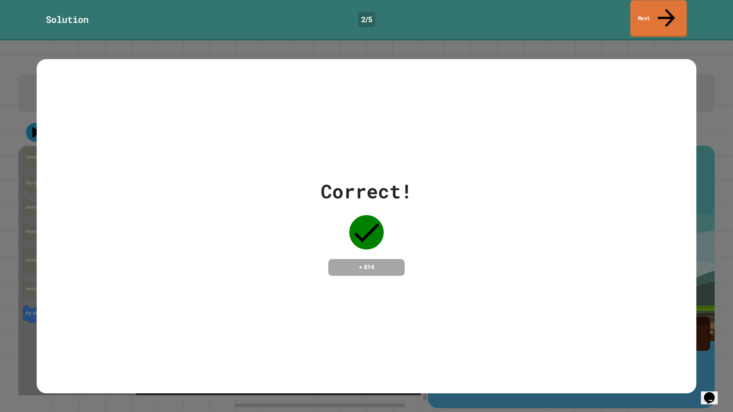
click at [646, 11] on link "Next" at bounding box center [658, 18] width 56 height 37
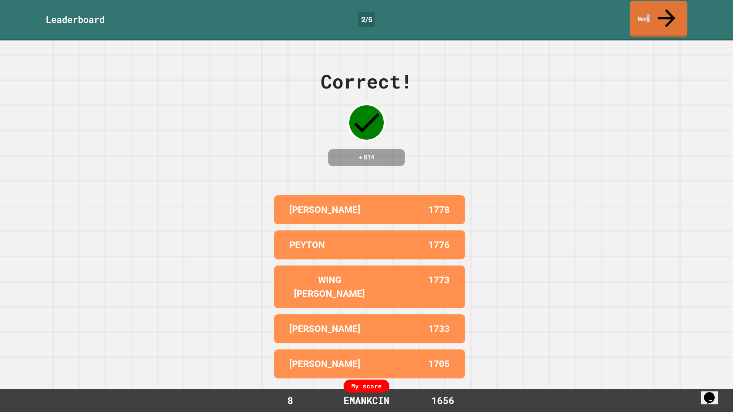
drag, startPoint x: 656, startPoint y: 9, endPoint x: 654, endPoint y: 15, distance: 6.5
click at [654, 15] on link "Next" at bounding box center [657, 19] width 57 height 36
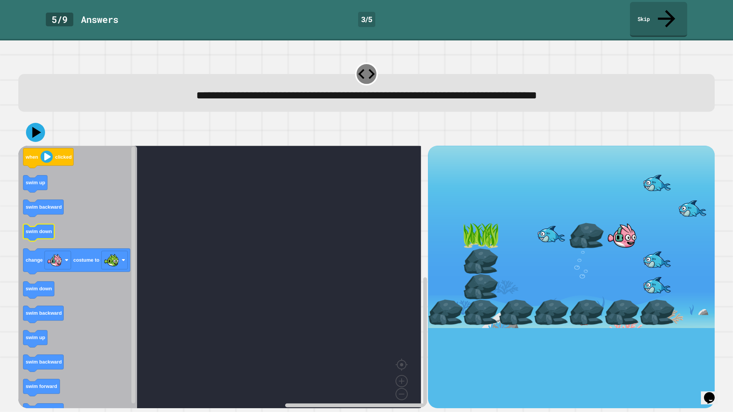
click at [38, 229] on text "swim down" at bounding box center [39, 232] width 26 height 6
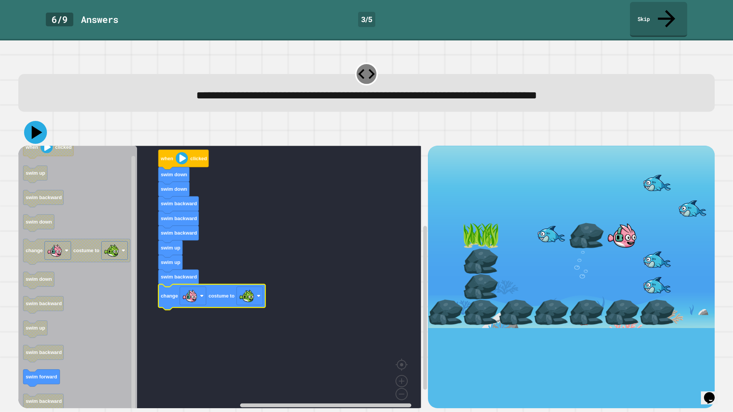
click at [45, 121] on button at bounding box center [35, 132] width 23 height 23
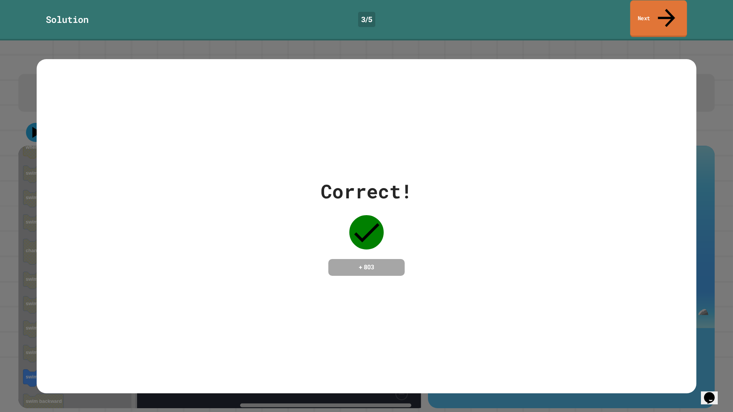
drag, startPoint x: 667, startPoint y: 3, endPoint x: 652, endPoint y: 5, distance: 15.1
click at [663, 0] on div "Solution 3 / 5 Next" at bounding box center [366, 20] width 733 height 40
click at [658, 8] on link "Next" at bounding box center [658, 19] width 56 height 35
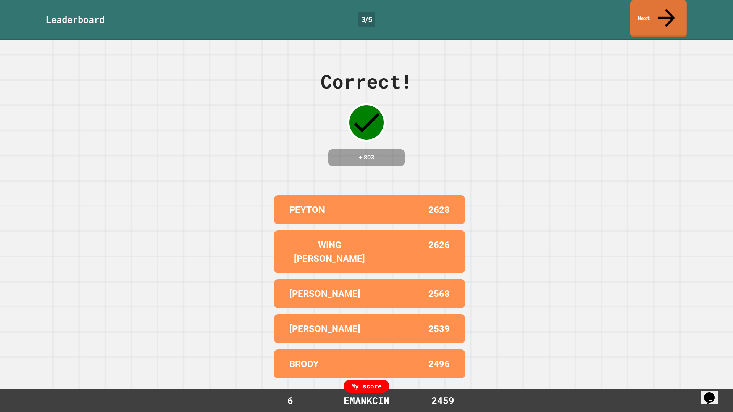
click at [633, 18] on link "Next" at bounding box center [658, 18] width 56 height 37
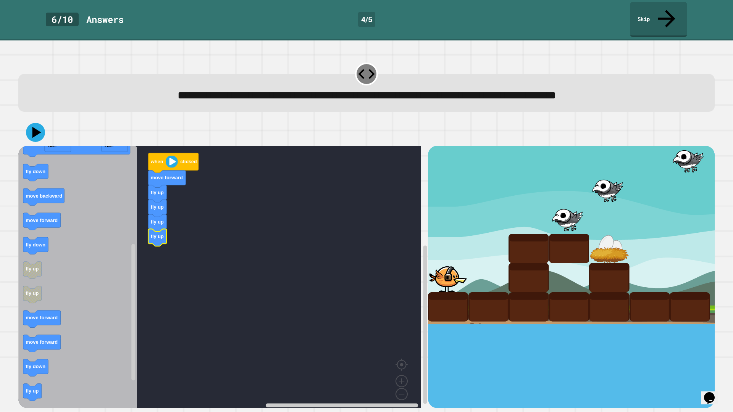
drag, startPoint x: 559, startPoint y: 142, endPoint x: 575, endPoint y: 142, distance: 15.3
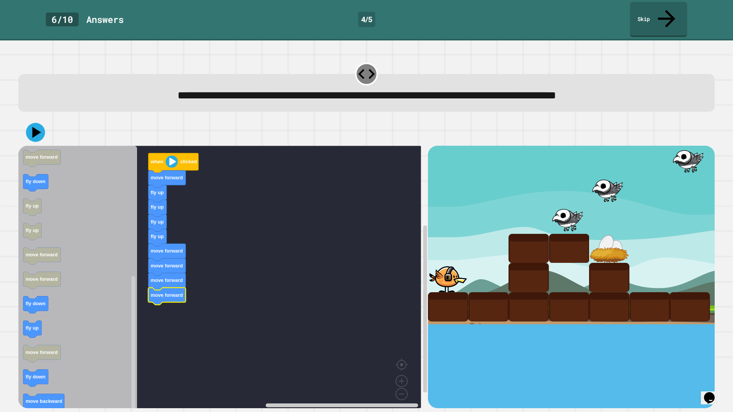
drag, startPoint x: 628, startPoint y: 174, endPoint x: 632, endPoint y: 181, distance: 8.0
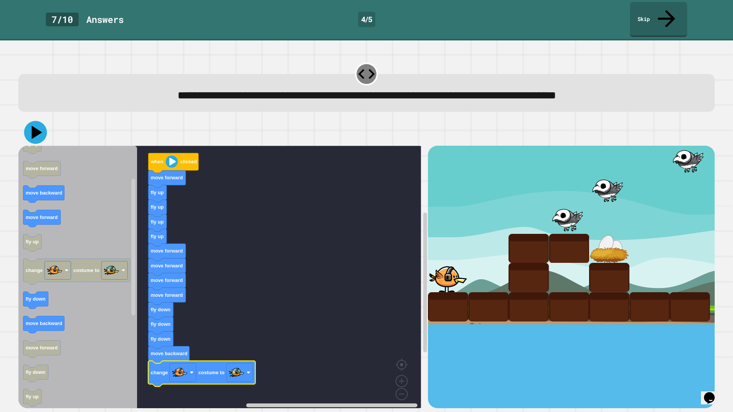
click at [36, 121] on icon at bounding box center [35, 132] width 23 height 23
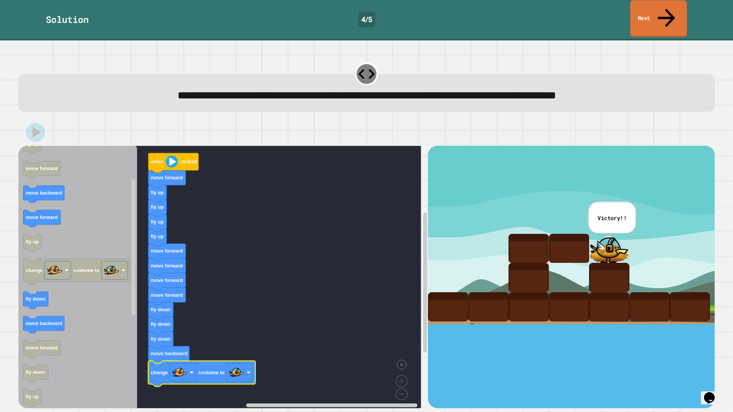
click at [646, 16] on link "Next" at bounding box center [658, 18] width 56 height 37
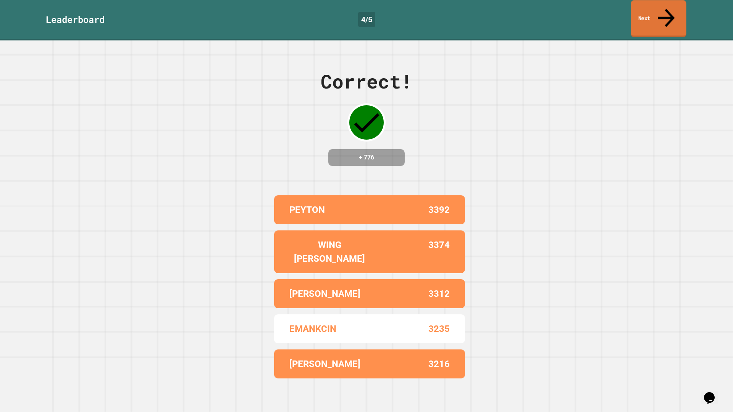
click at [644, 7] on link "Next" at bounding box center [657, 18] width 55 height 37
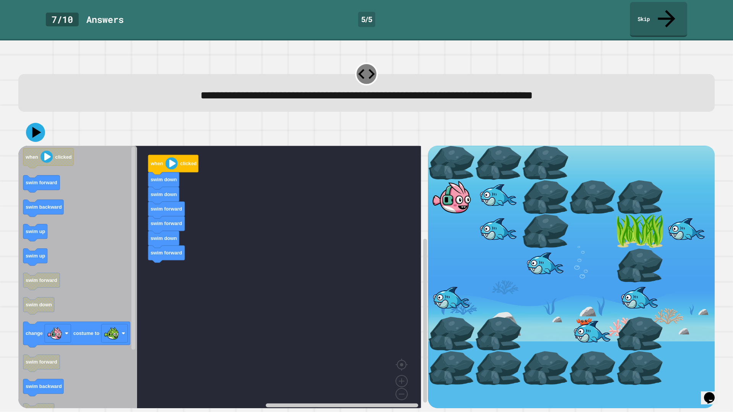
click at [143, 251] on div "when clicked swim down swim down swim forward swim forward swim down swim forwa…" at bounding box center [222, 277] width 409 height 262
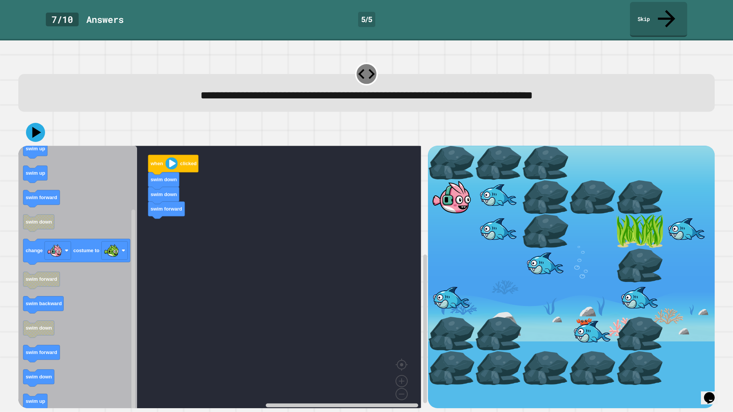
drag, startPoint x: 455, startPoint y: 218, endPoint x: 440, endPoint y: 240, distance: 26.5
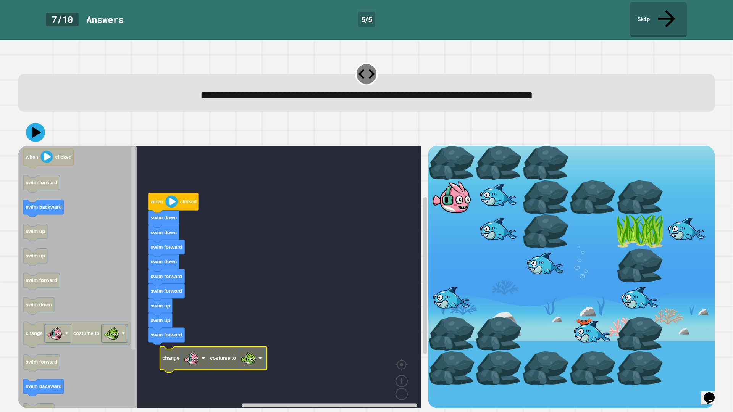
click at [179, 340] on g "when clicked swim down swim down swim forward swim down swim forward swim forwa…" at bounding box center [225, 280] width 414 height 268
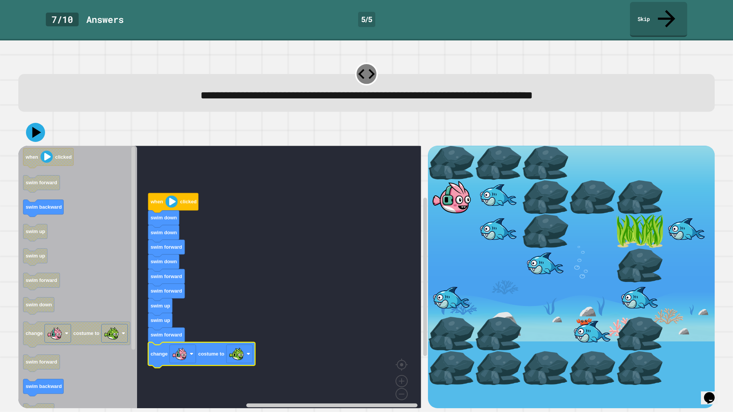
click at [47, 119] on div at bounding box center [366, 132] width 696 height 27
drag, startPoint x: 36, startPoint y: 121, endPoint x: 69, endPoint y: 135, distance: 36.2
click at [38, 123] on icon at bounding box center [35, 132] width 19 height 19
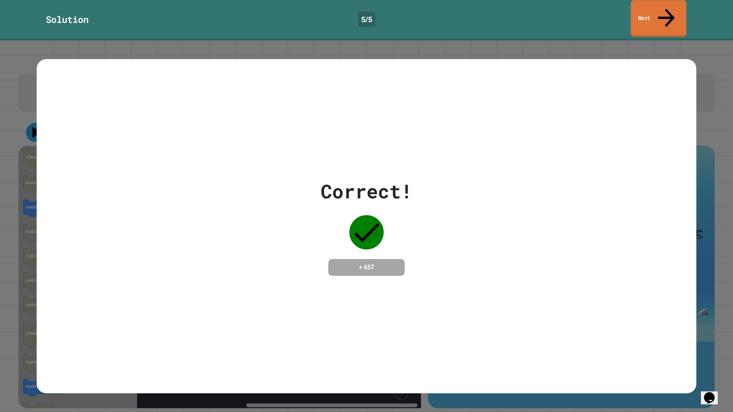
click at [669, 13] on link "Next" at bounding box center [657, 18] width 55 height 37
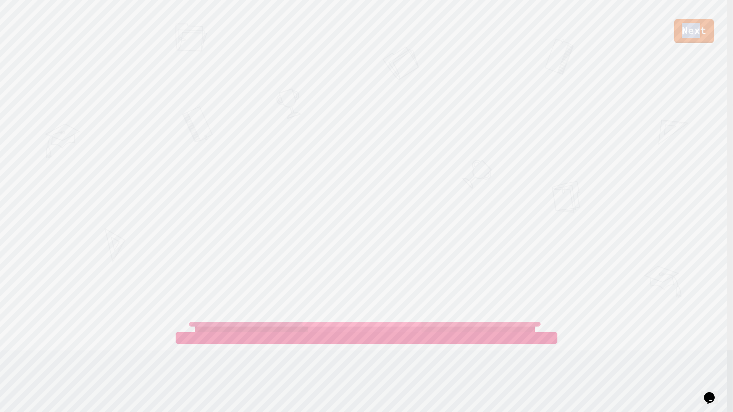
click at [703, 20] on div "Next" at bounding box center [366, 21] width 733 height 43
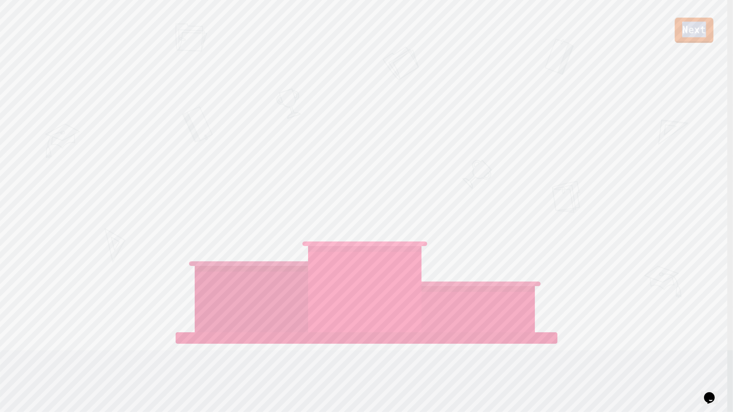
click at [689, 31] on link "Next" at bounding box center [693, 30] width 39 height 25
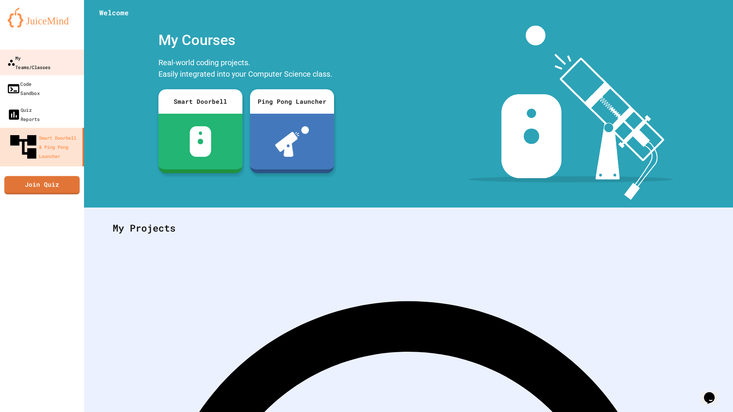
click at [50, 62] on div "My Teams/Classes" at bounding box center [28, 62] width 43 height 18
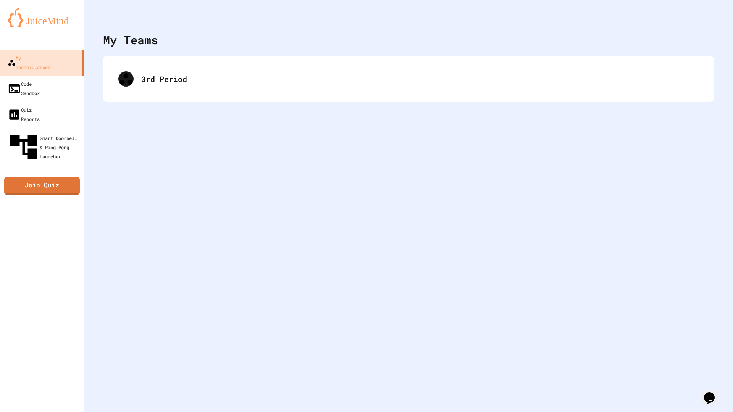
click at [312, 83] on div "3rd Period" at bounding box center [408, 79] width 595 height 31
drag, startPoint x: 168, startPoint y: 85, endPoint x: 151, endPoint y: 97, distance: 20.6
click at [169, 82] on div "3rd Period" at bounding box center [408, 79] width 595 height 31
click at [126, 96] on div "3rd Period" at bounding box center [408, 79] width 610 height 46
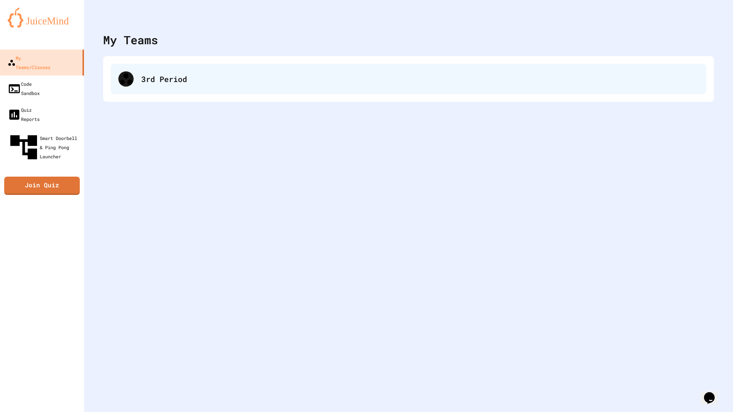
click at [134, 89] on div "3rd Period" at bounding box center [408, 79] width 595 height 31
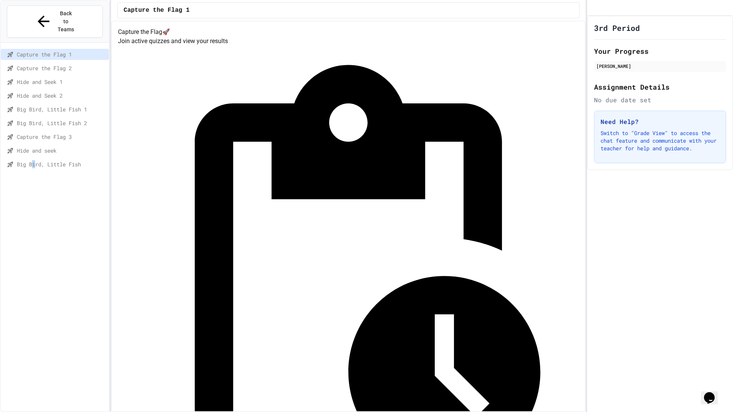
click at [33, 159] on div "Big Bird, Little Fish" at bounding box center [55, 164] width 108 height 11
click at [55, 133] on span "Capture the Flag 3" at bounding box center [61, 137] width 89 height 8
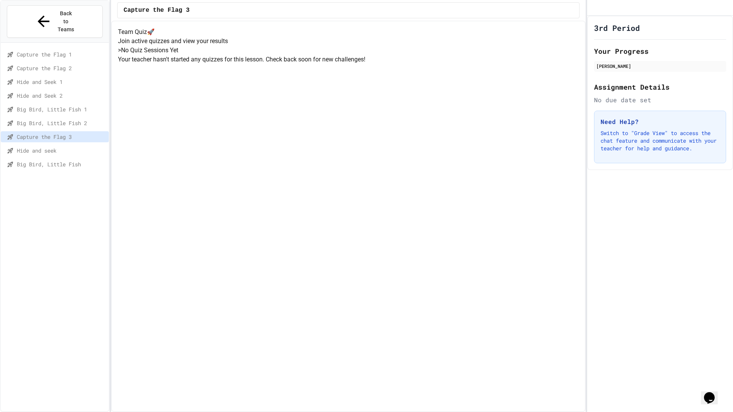
click at [48, 147] on span "Hide and seek" at bounding box center [61, 151] width 89 height 8
click at [48, 159] on div "Big Bird, Little Fish" at bounding box center [55, 166] width 108 height 14
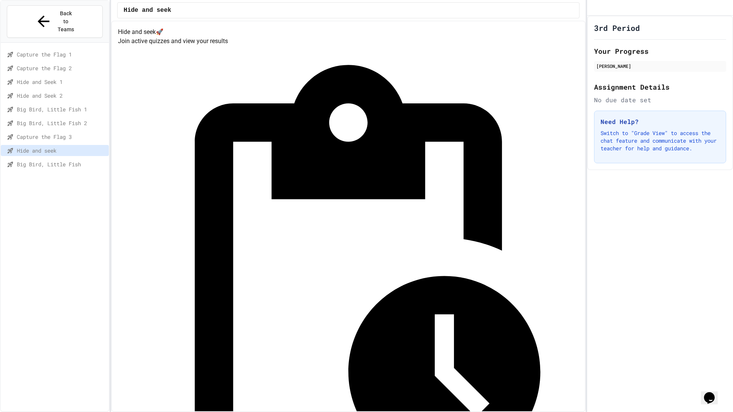
click at [51, 145] on div "Hide and seek" at bounding box center [55, 150] width 108 height 11
click at [50, 160] on span "Big Bird, Little Fish" at bounding box center [61, 164] width 89 height 8
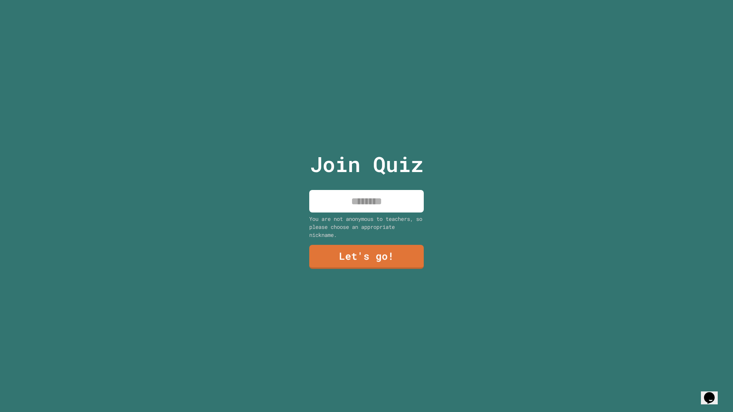
click at [341, 182] on div "Join Quiz You are not anonymous to teachers, so please choose an appropriate ni…" at bounding box center [366, 206] width 129 height 412
click at [348, 193] on input at bounding box center [366, 201] width 114 height 23
type input "*"
type input "**********"
click at [379, 241] on div "**********" at bounding box center [366, 206] width 129 height 412
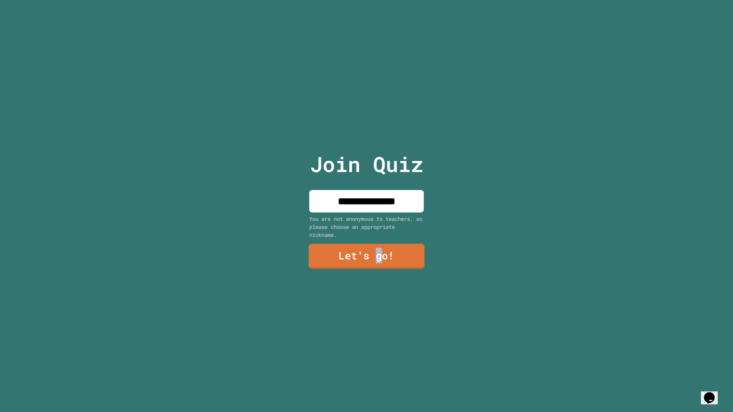
click at [376, 264] on link "Let's go!" at bounding box center [366, 256] width 116 height 25
click at [366, 0] on div at bounding box center [366, 0] width 0 height 0
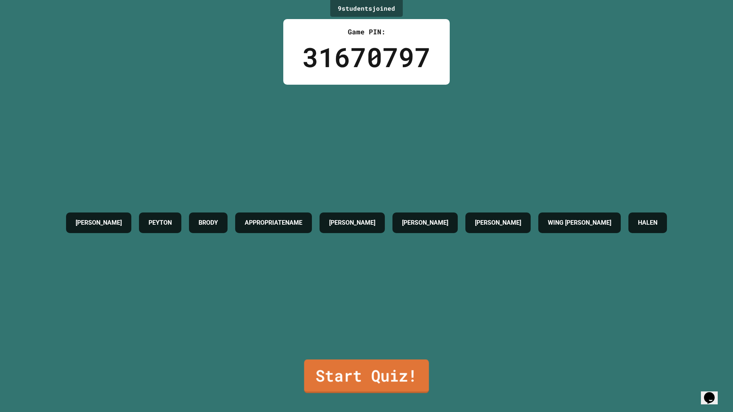
click at [367, 360] on link "Start Quiz!" at bounding box center [366, 376] width 125 height 34
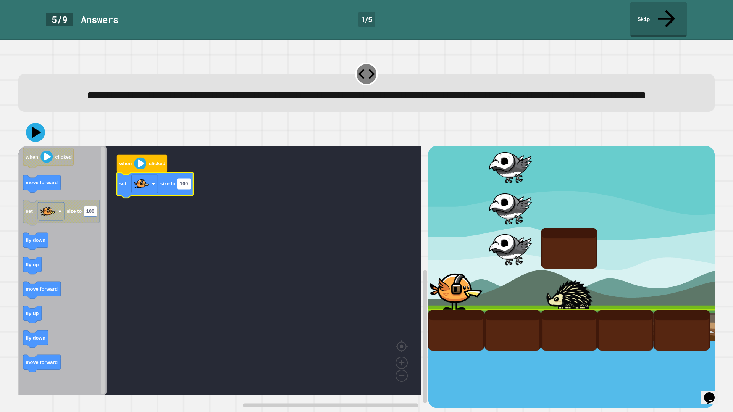
click at [183, 187] on text "100" at bounding box center [184, 184] width 8 height 6
type input "**"
click at [177, 193] on icon "Blockly Workspace" at bounding box center [154, 185] width 74 height 26
click at [189, 190] on icon "Blockly Workspace" at bounding box center [154, 185] width 74 height 26
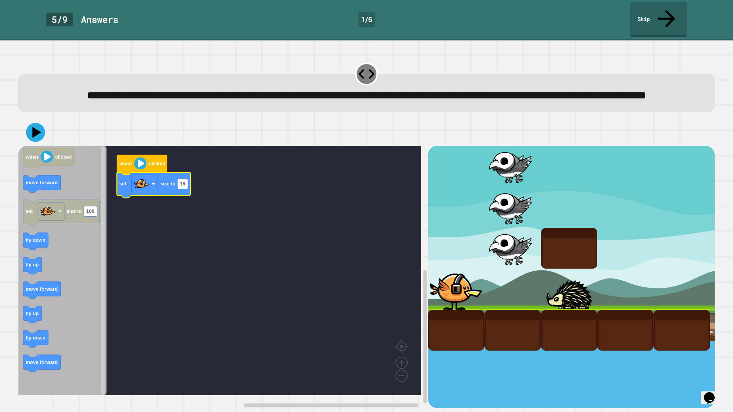
click at [189, 190] on icon "Blockly Workspace" at bounding box center [154, 185] width 74 height 26
click at [190, 185] on icon "Blockly Workspace" at bounding box center [154, 185] width 74 height 26
click at [184, 196] on icon "Blockly Workspace" at bounding box center [154, 185] width 74 height 26
click at [185, 186] on text "15" at bounding box center [182, 184] width 5 height 6
type input "***"
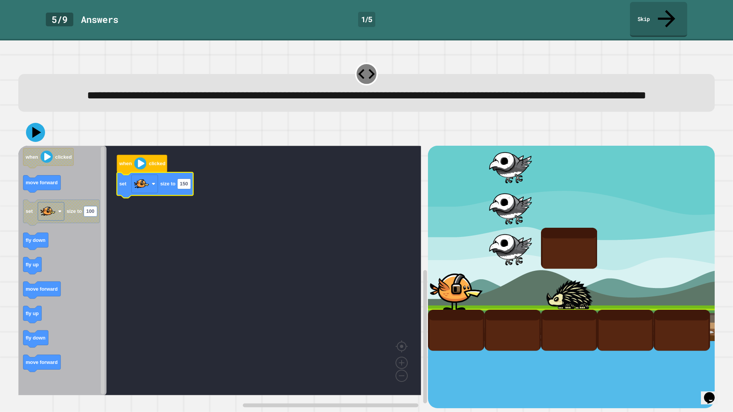
click at [146, 165] on image "Blockly Workspace" at bounding box center [140, 164] width 12 height 12
click at [140, 156] on icon "Blockly Workspace" at bounding box center [142, 165] width 50 height 20
click at [141, 175] on icon "Blockly Workspace" at bounding box center [155, 185] width 76 height 26
click at [129, 167] on image "Blockly Workspace" at bounding box center [133, 164] width 12 height 12
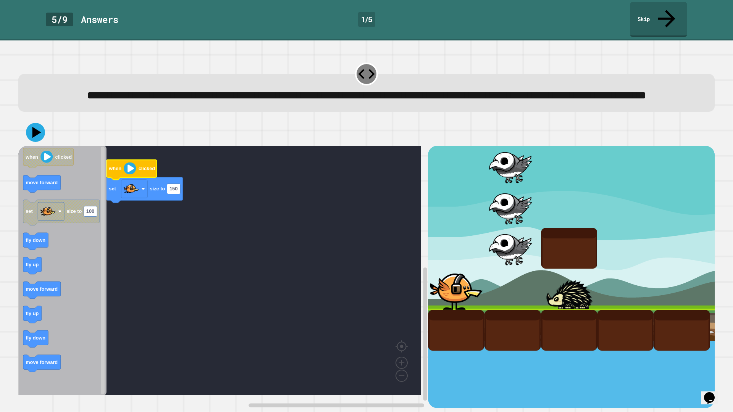
click at [130, 169] on image "Blockly Workspace" at bounding box center [130, 169] width 12 height 12
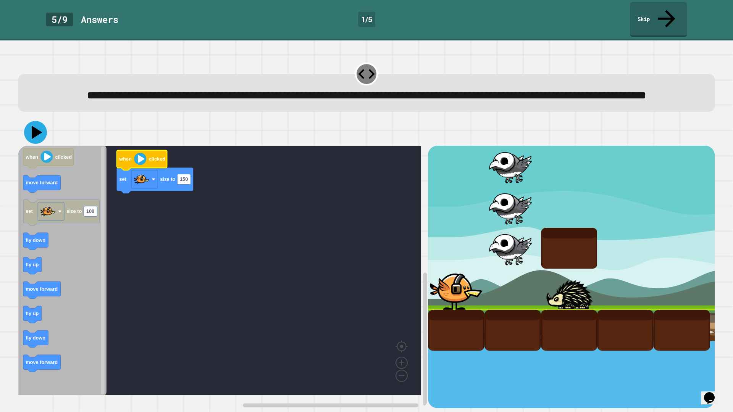
click at [30, 138] on icon at bounding box center [35, 132] width 23 height 23
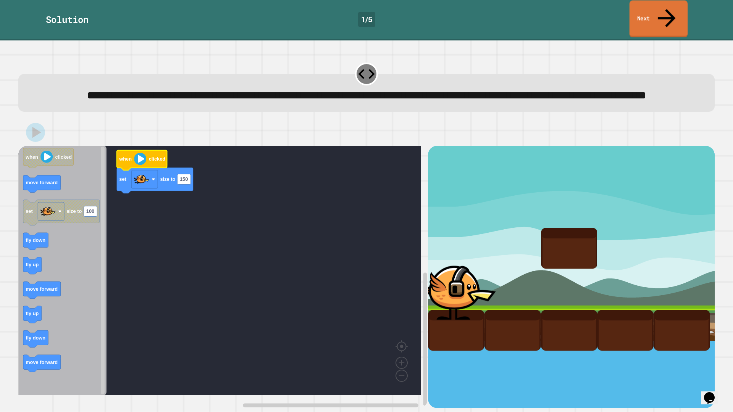
click at [645, 13] on link "Next" at bounding box center [658, 18] width 58 height 37
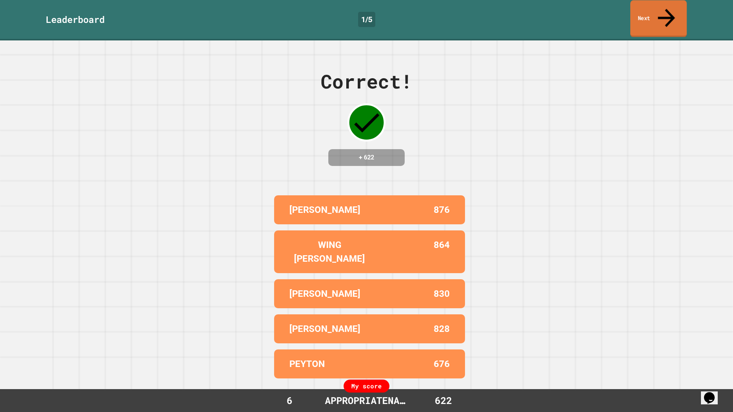
click at [661, 5] on link "Next" at bounding box center [658, 18] width 56 height 37
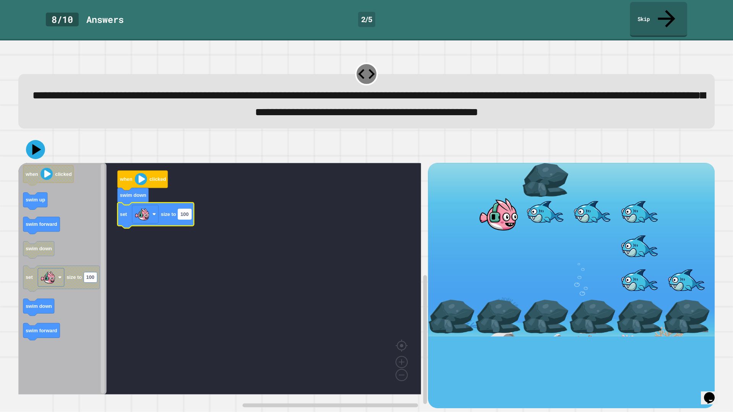
click at [189, 218] on rect "Blockly Workspace" at bounding box center [184, 214] width 13 height 10
type input "***"
click at [46, 161] on div at bounding box center [366, 149] width 696 height 27
drag, startPoint x: 36, startPoint y: 157, endPoint x: 100, endPoint y: 179, distance: 67.4
click at [37, 157] on icon at bounding box center [35, 149] width 21 height 21
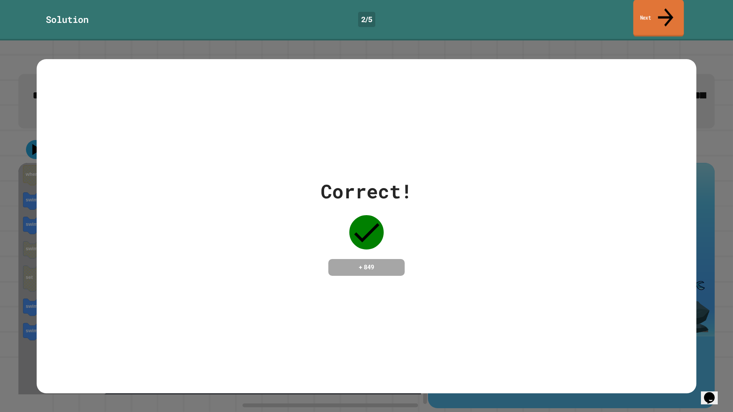
click at [651, 5] on link "Next" at bounding box center [658, 18] width 51 height 37
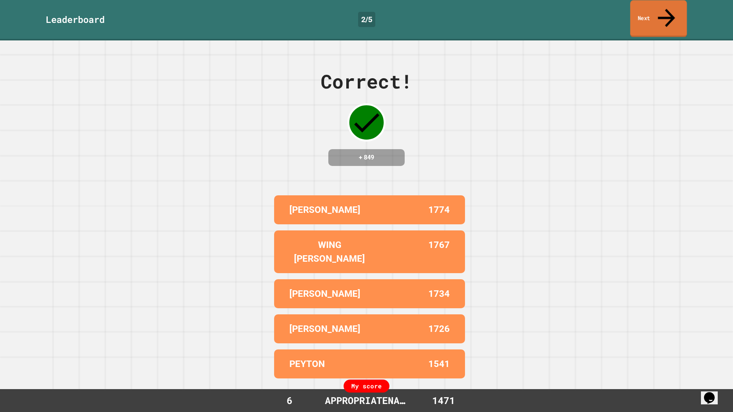
click at [655, 40] on div "Correct! + 849 [PERSON_NAME] 1774 WING [PERSON_NAME] 1767 [PERSON_NAME] 1734 [P…" at bounding box center [366, 226] width 733 height 372
drag, startPoint x: 668, startPoint y: 16, endPoint x: 662, endPoint y: 16, distance: 6.1
click at [668, 16] on link "Next" at bounding box center [658, 18] width 56 height 37
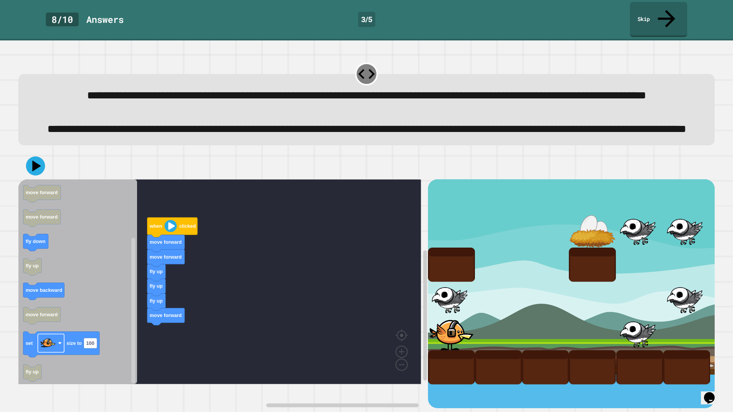
click at [166, 353] on div "when clicked move forward move forward fly up fly up fly up move forward when c…" at bounding box center [222, 293] width 409 height 229
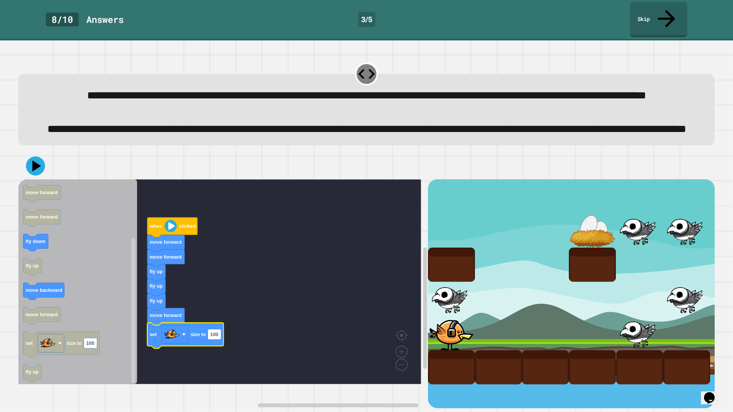
click at [222, 348] on icon "Blockly Workspace" at bounding box center [185, 336] width 76 height 26
click at [217, 337] on text "100" at bounding box center [214, 335] width 8 height 6
type input "*"
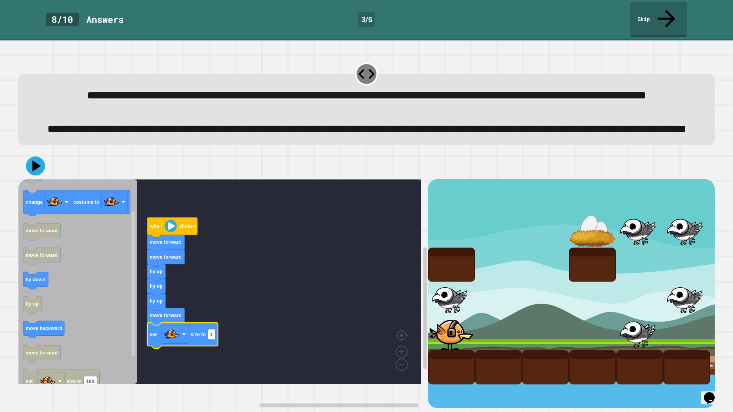
click at [84, 317] on icon "Blockly Workspace" at bounding box center [77, 281] width 119 height 205
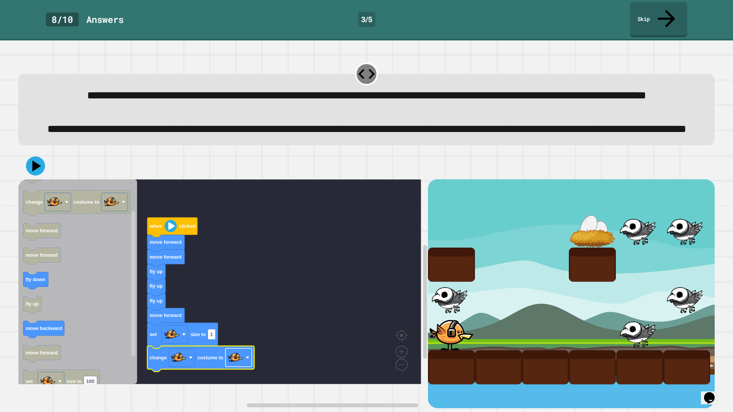
click at [245, 367] on rect "Blockly Workspace" at bounding box center [238, 358] width 26 height 18
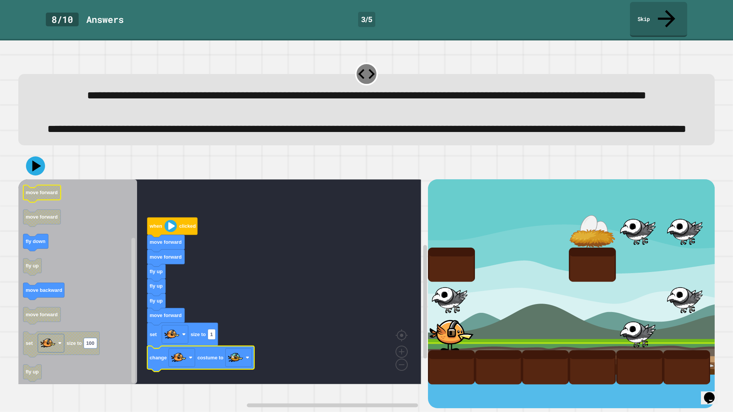
click at [40, 179] on div at bounding box center [366, 166] width 696 height 27
click at [35, 175] on icon at bounding box center [35, 165] width 19 height 19
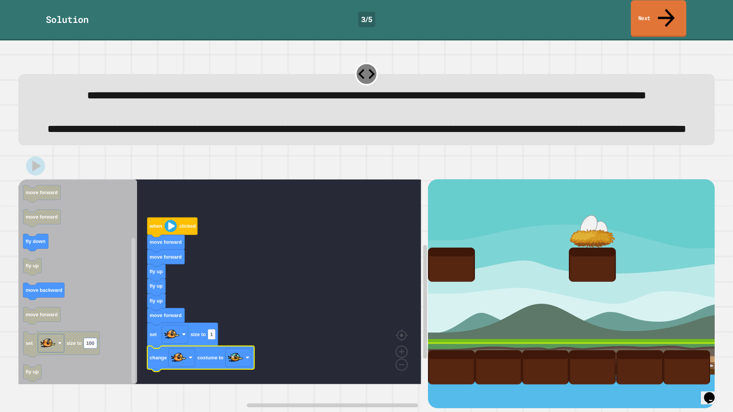
click at [673, 6] on link "Next" at bounding box center [657, 18] width 55 height 37
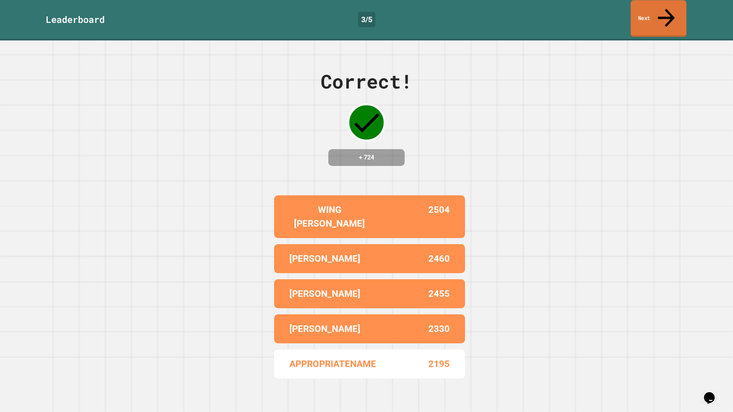
click at [653, 15] on link "Next" at bounding box center [658, 18] width 56 height 37
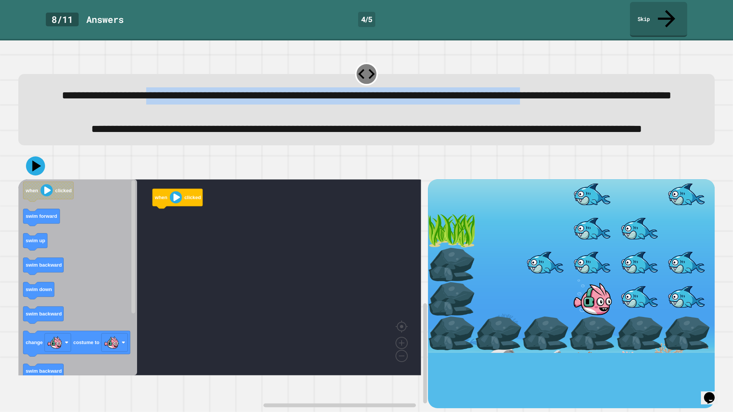
drag, startPoint x: 168, startPoint y: 83, endPoint x: 269, endPoint y: 106, distance: 103.7
click at [270, 104] on div "**********" at bounding box center [366, 95] width 669 height 17
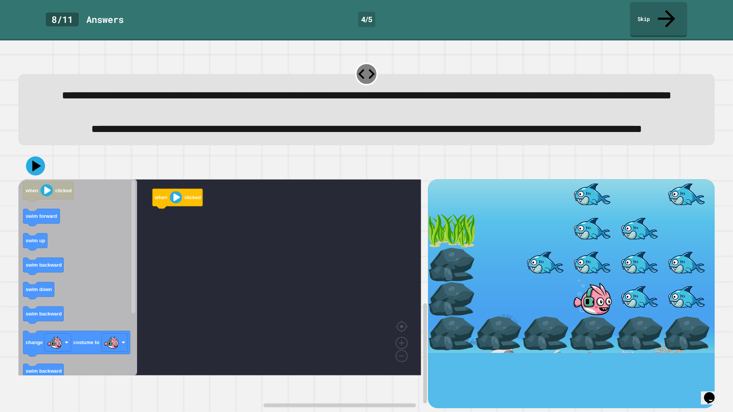
click at [295, 134] on span "**********" at bounding box center [366, 129] width 551 height 11
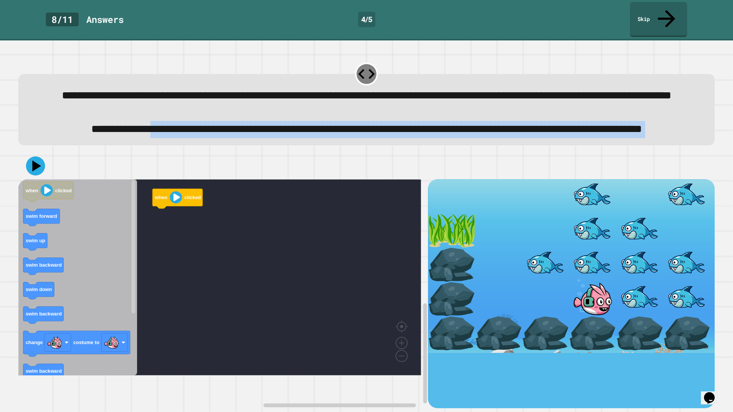
drag, startPoint x: 190, startPoint y: 137, endPoint x: 601, endPoint y: 180, distance: 413.2
click at [601, 181] on div "**********" at bounding box center [365, 233] width 703 height 357
click at [445, 179] on div at bounding box center [366, 166] width 696 height 27
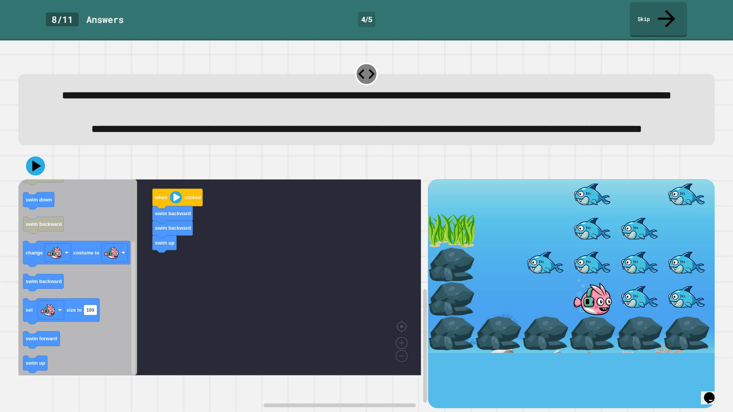
click at [111, 305] on icon "when clicked swim forward swim up swim backward swim down swim backward change …" at bounding box center [77, 277] width 119 height 196
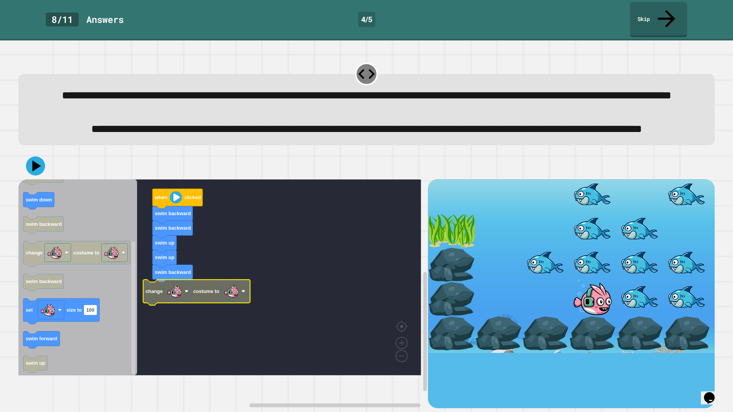
click at [233, 299] on image "Blockly Workspace" at bounding box center [231, 291] width 15 height 15
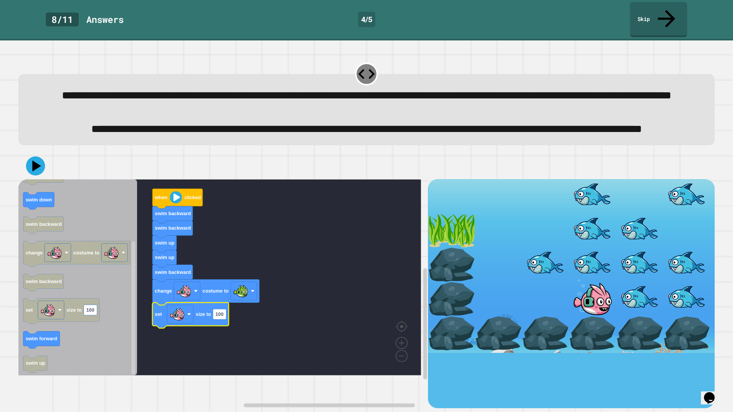
click at [218, 328] on icon "Blockly Workspace" at bounding box center [190, 316] width 76 height 26
click at [228, 328] on icon "Blockly Workspace" at bounding box center [190, 316] width 76 height 26
click at [212, 328] on icon "Blockly Workspace" at bounding box center [190, 316] width 76 height 26
click at [216, 328] on icon "Blockly Workspace" at bounding box center [190, 316] width 76 height 26
click at [216, 317] on text "100" at bounding box center [219, 314] width 8 height 6
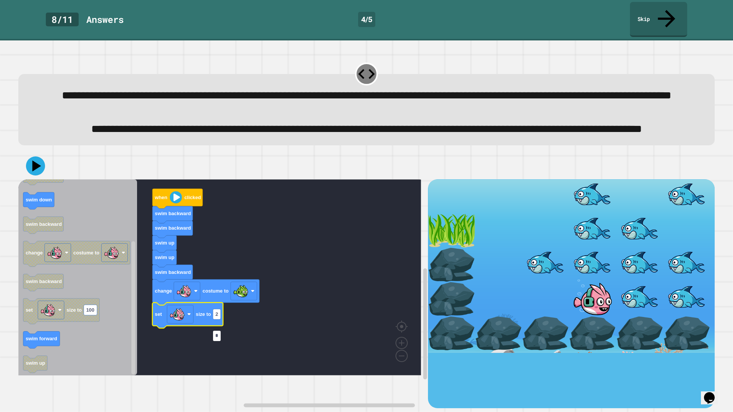
type input "**"
click at [403, 251] on rect "Blockly Workspace" at bounding box center [219, 277] width 402 height 196
click at [32, 193] on div "**********" at bounding box center [366, 226] width 733 height 372
click at [31, 177] on icon at bounding box center [35, 166] width 22 height 22
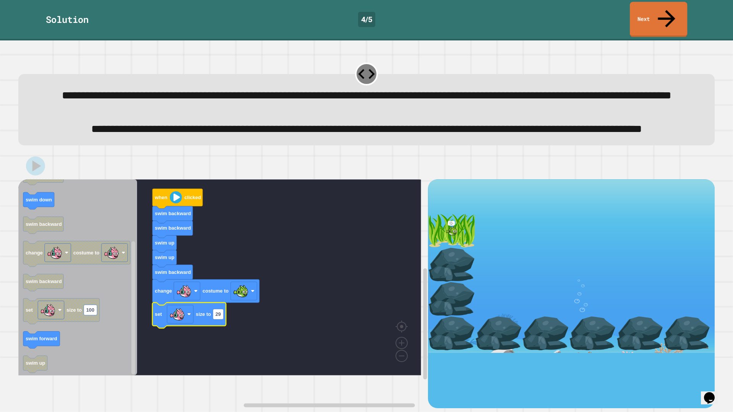
click at [662, 11] on icon at bounding box center [666, 19] width 26 height 26
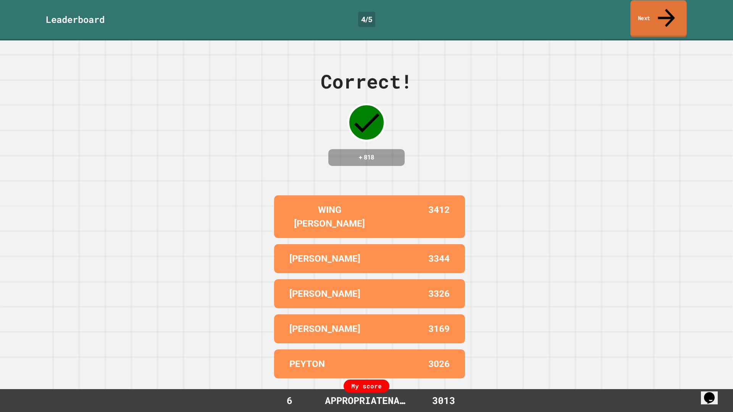
click at [632, 16] on link "Next" at bounding box center [658, 18] width 56 height 37
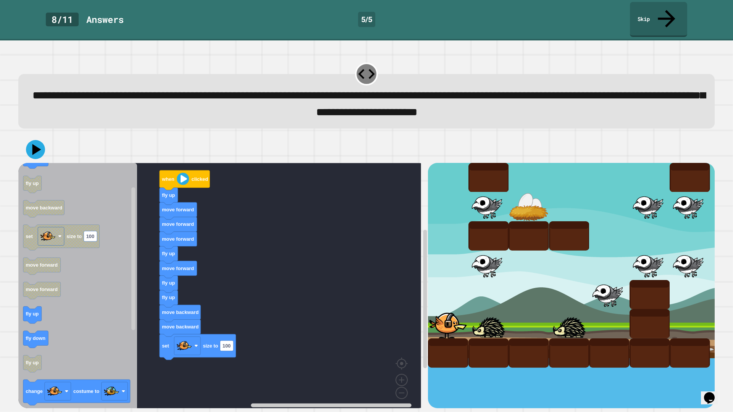
click at [171, 369] on div "when clicked fly up move forward move forward move forward fly up move forward …" at bounding box center [222, 286] width 409 height 246
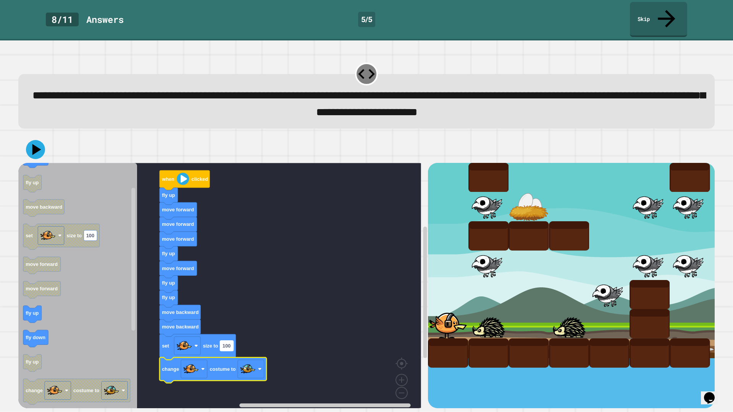
click at [221, 340] on rect "Blockly Workspace" at bounding box center [226, 345] width 13 height 10
type input "**"
click at [40, 138] on icon at bounding box center [35, 149] width 22 height 22
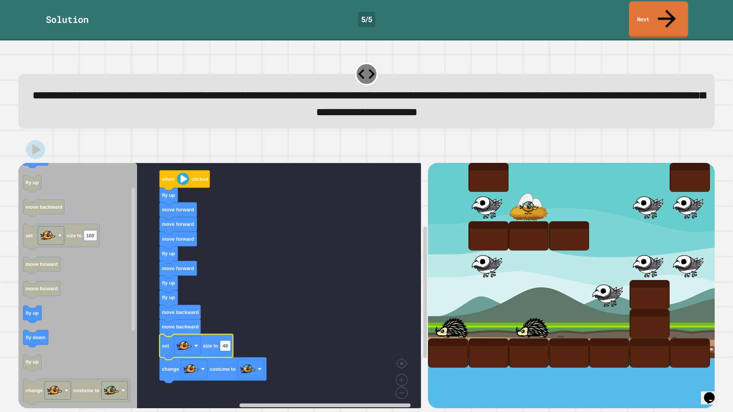
click at [668, 7] on icon at bounding box center [666, 18] width 27 height 27
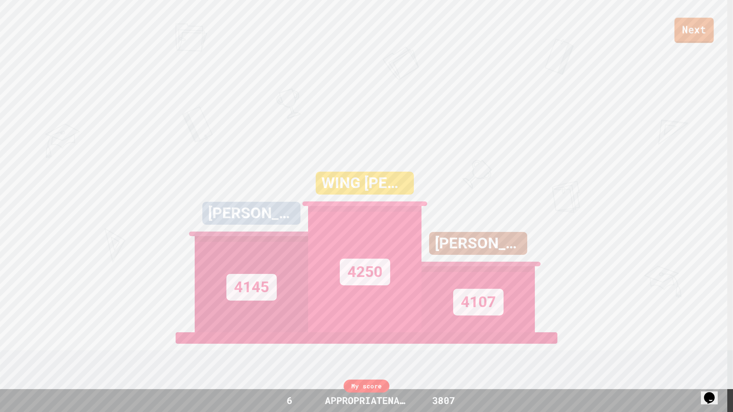
click at [679, 37] on link "Next" at bounding box center [693, 30] width 39 height 25
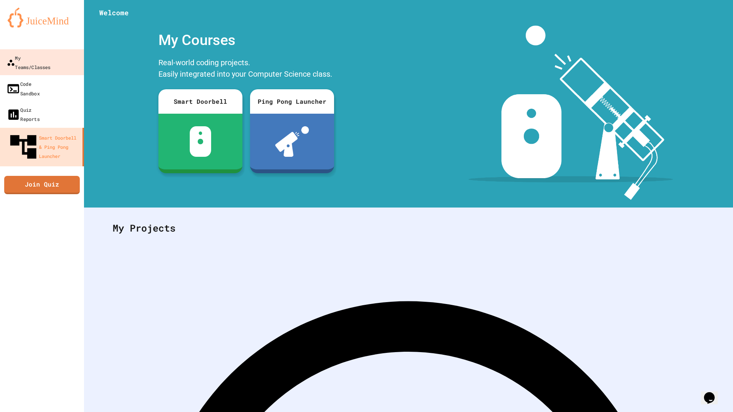
click at [35, 49] on div at bounding box center [42, 41] width 84 height 15
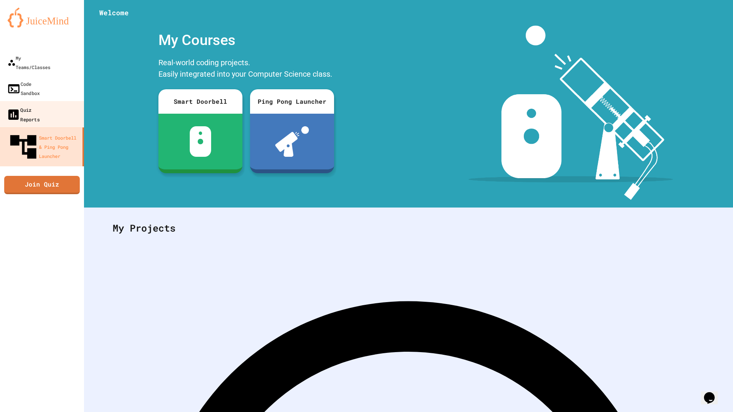
click at [40, 105] on div "Quiz Reports" at bounding box center [22, 114] width 33 height 19
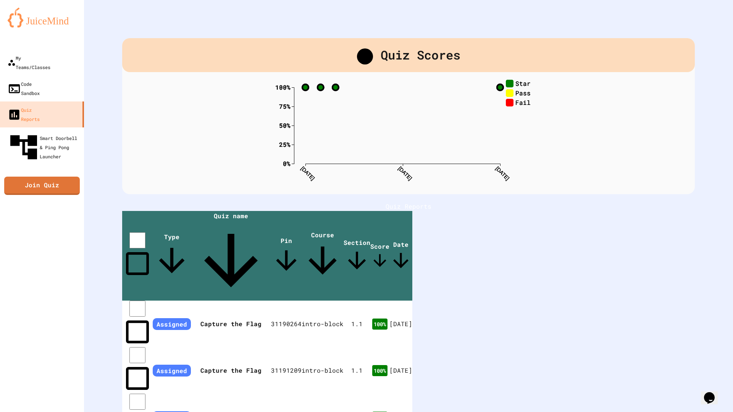
click at [301, 92] on icon "0% 25% 50% 75% 100% [DATE] [DATE] [DATE] Star Pass Fail 0% 25% 50% 75% 100% [DA…" at bounding box center [408, 133] width 267 height 107
drag, startPoint x: 504, startPoint y: 98, endPoint x: 484, endPoint y: 97, distance: 19.9
click at [484, 97] on icon "0% 25% 50% 75% 100% [DATE] [DATE] [DATE] Star Pass Fail 0% 25% 50% 75% 100% [DA…" at bounding box center [408, 133] width 267 height 107
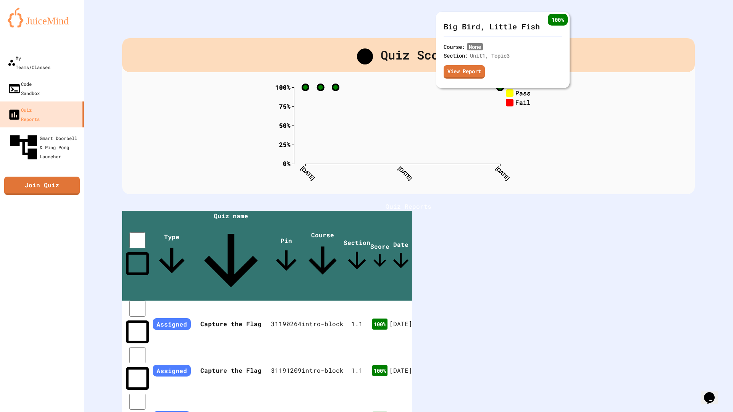
click at [499, 88] on div "100 % Big Bird, Little Fish Course: None Section: Unit 1 , Topic 3 View Report" at bounding box center [503, 50] width 134 height 76
